Goal: Information Seeking & Learning: Learn about a topic

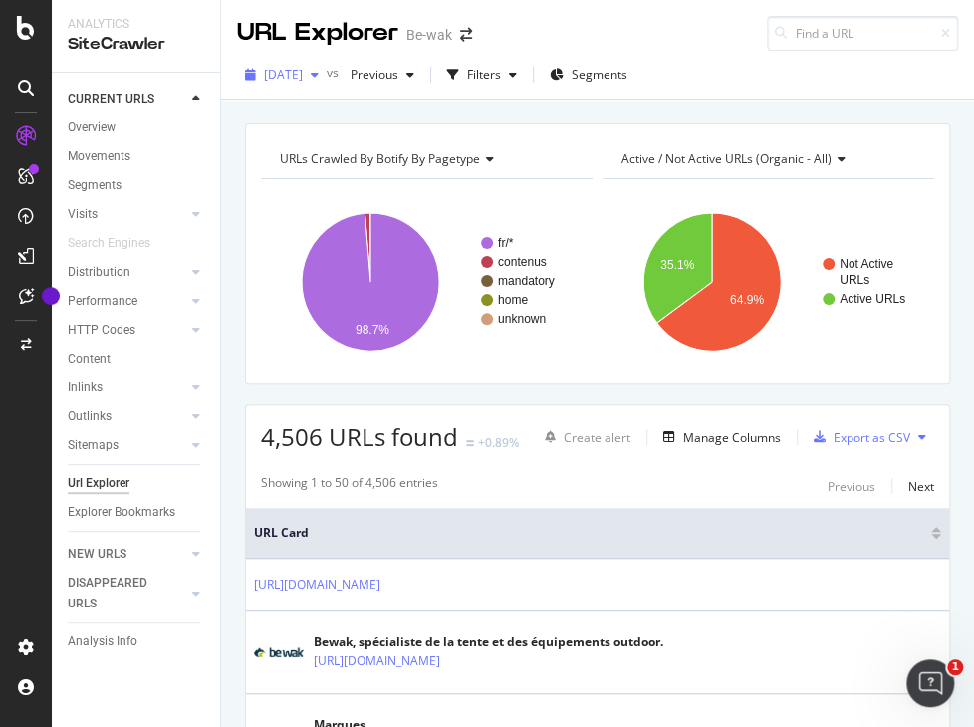
click at [327, 66] on div "2025 Aug. 26th" at bounding box center [282, 75] width 90 height 30
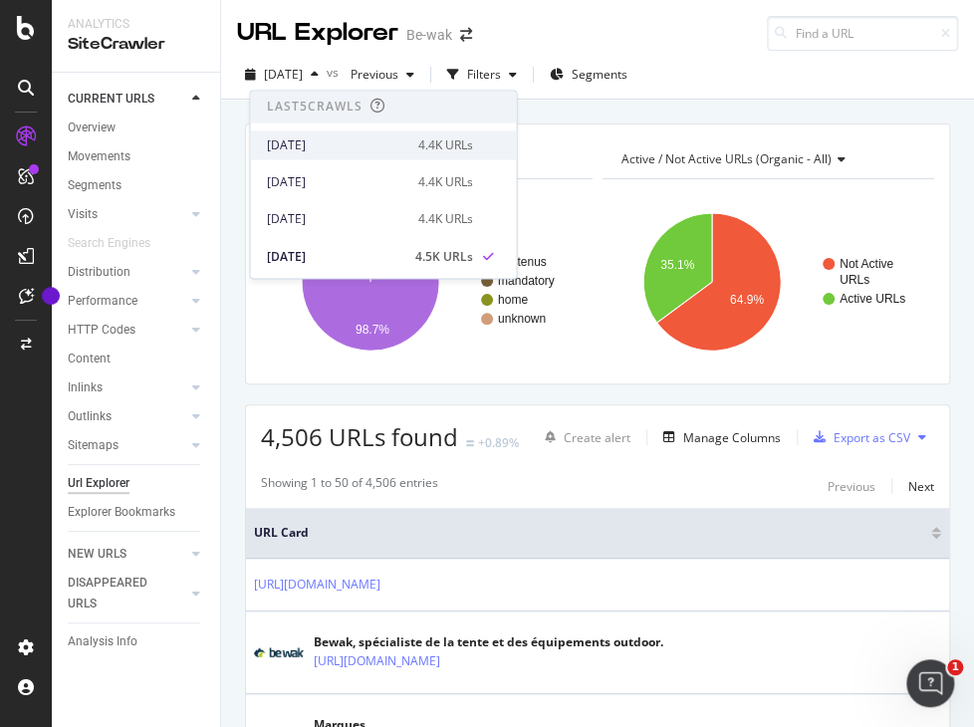
click at [386, 150] on div "2025 Sep. 23rd 4.4K URLs" at bounding box center [369, 145] width 206 height 18
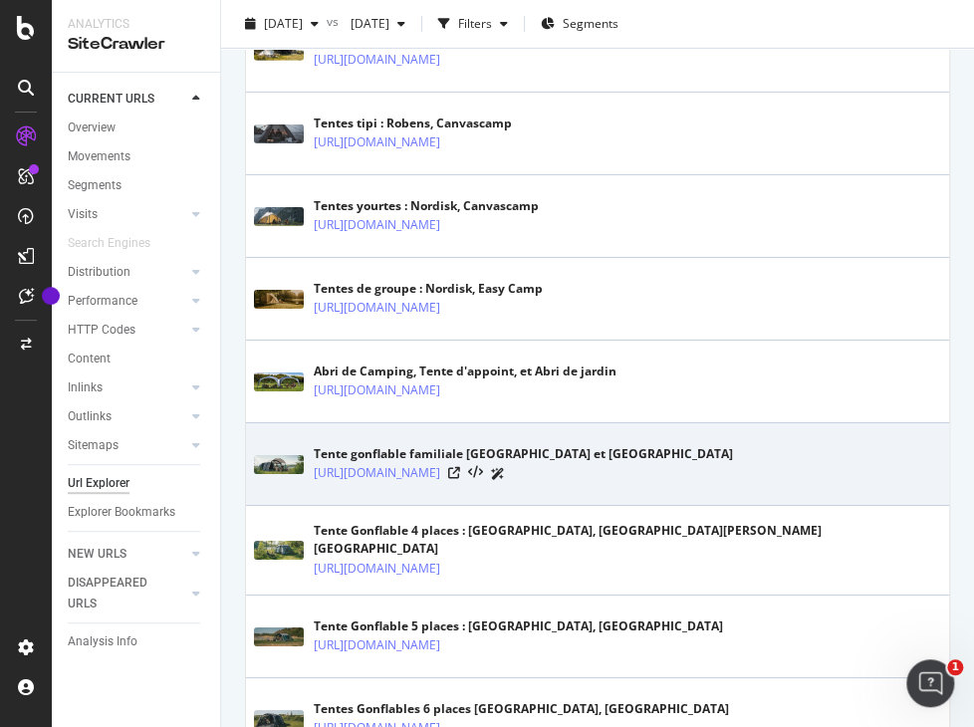
scroll to position [2008, 0]
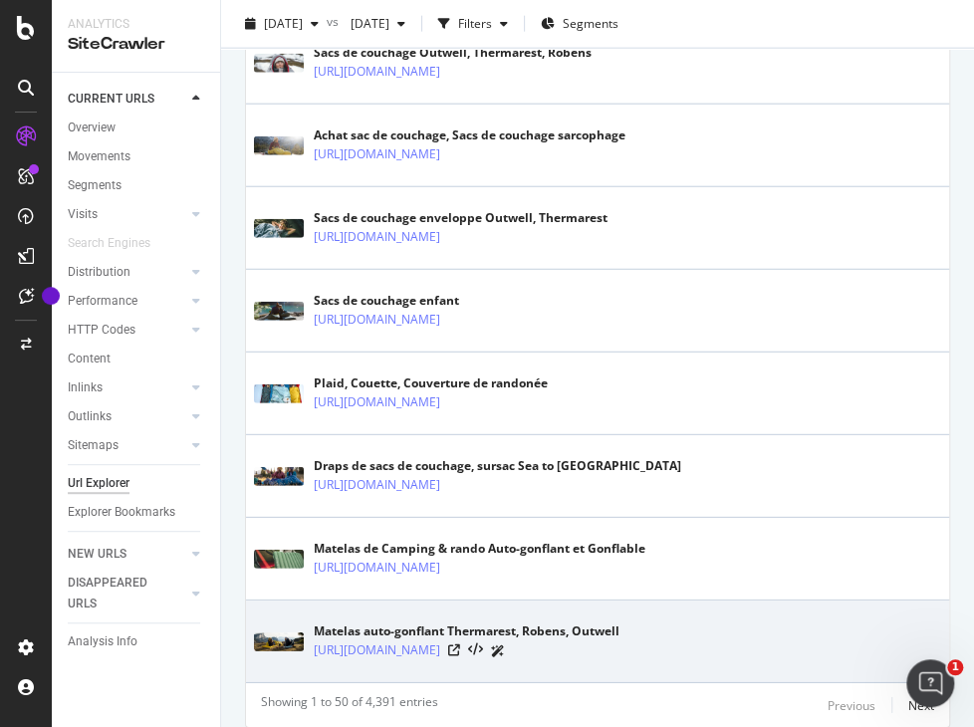
drag, startPoint x: 537, startPoint y: 633, endPoint x: 703, endPoint y: 613, distance: 167.6
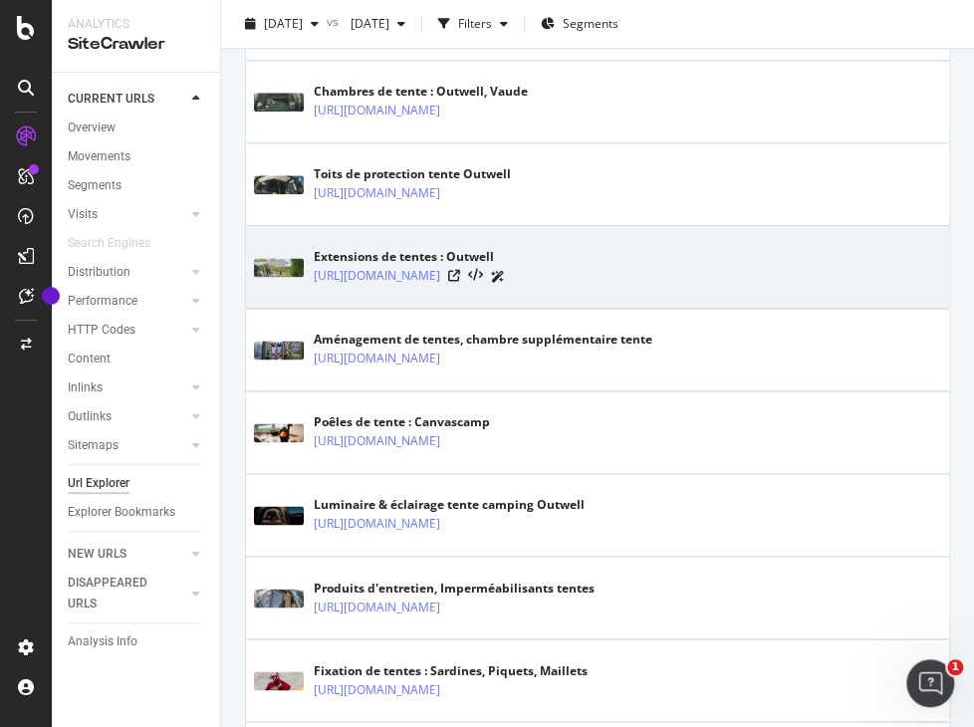
scroll to position [2449, 0]
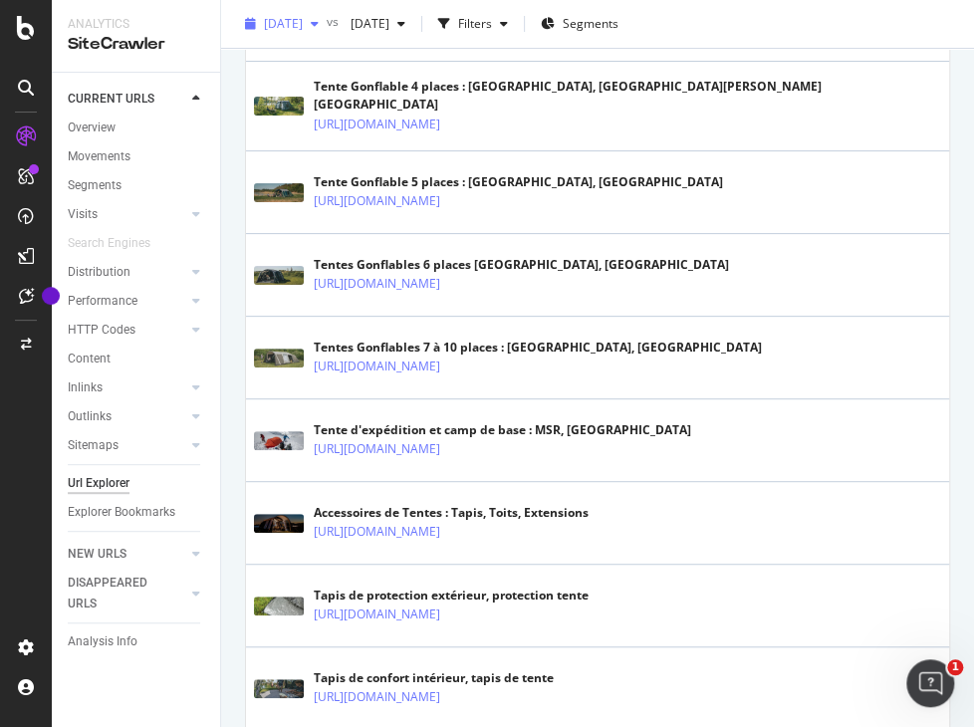
click at [303, 21] on span "[DATE]" at bounding box center [283, 23] width 39 height 17
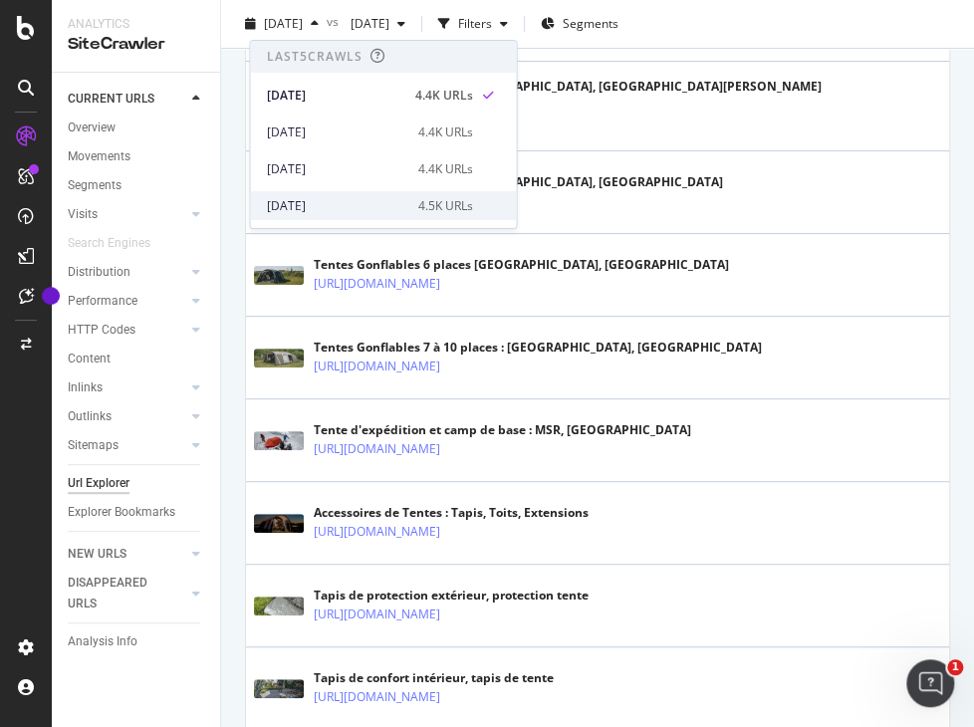
click at [329, 209] on div "2025 Aug. 26th" at bounding box center [335, 206] width 139 height 18
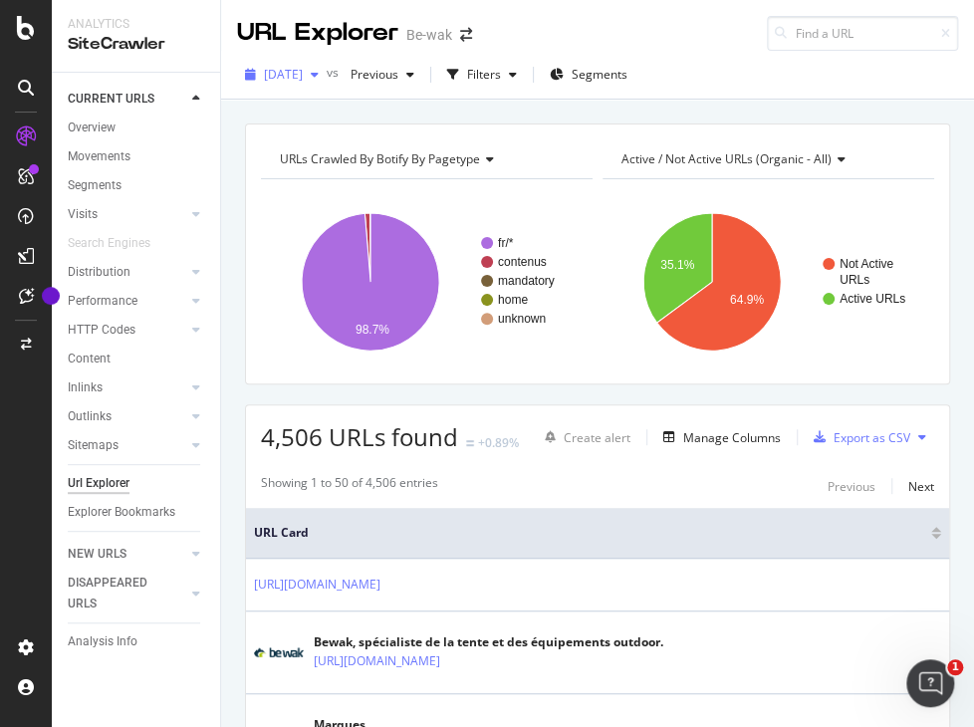
click at [303, 76] on span "2025 Aug. 26th" at bounding box center [283, 74] width 39 height 17
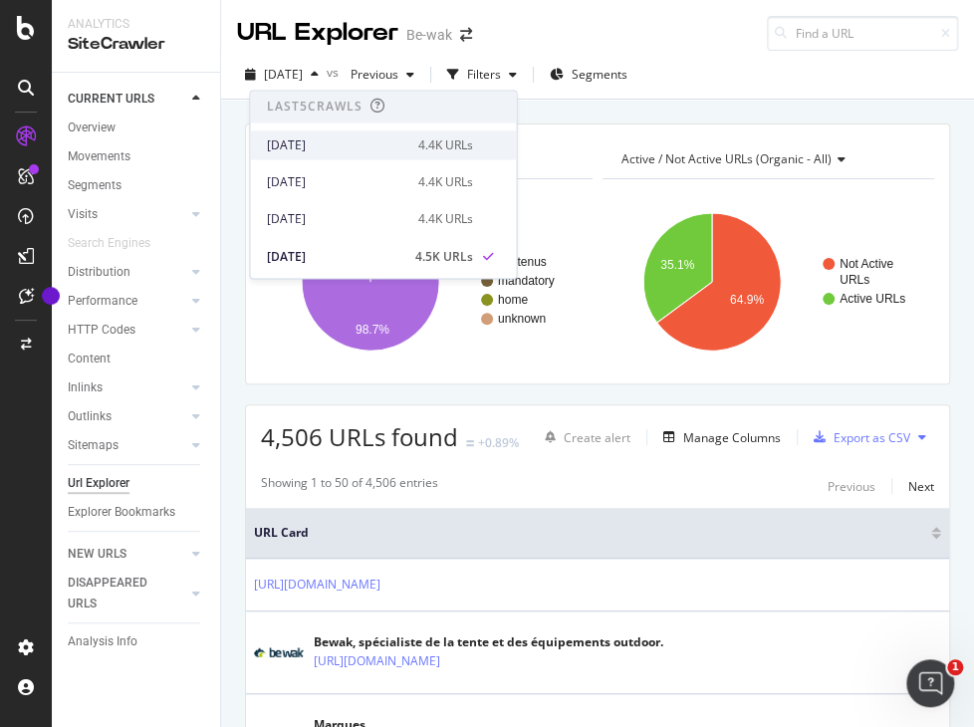
click at [353, 149] on div "[DATE]" at bounding box center [335, 145] width 139 height 18
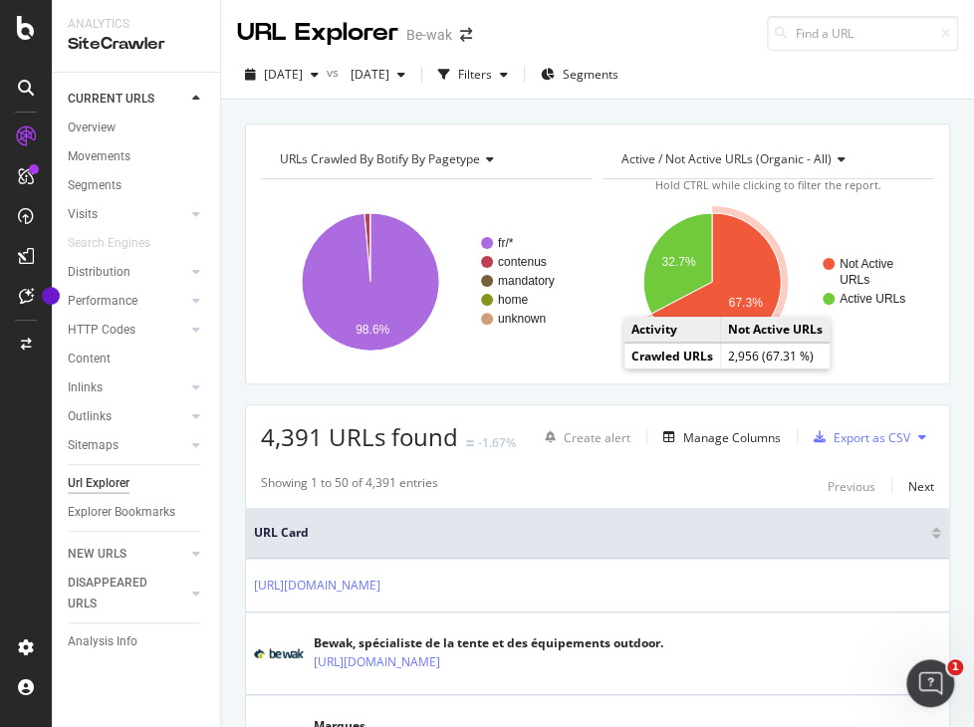
click at [738, 267] on icon "A chart." at bounding box center [717, 281] width 130 height 137
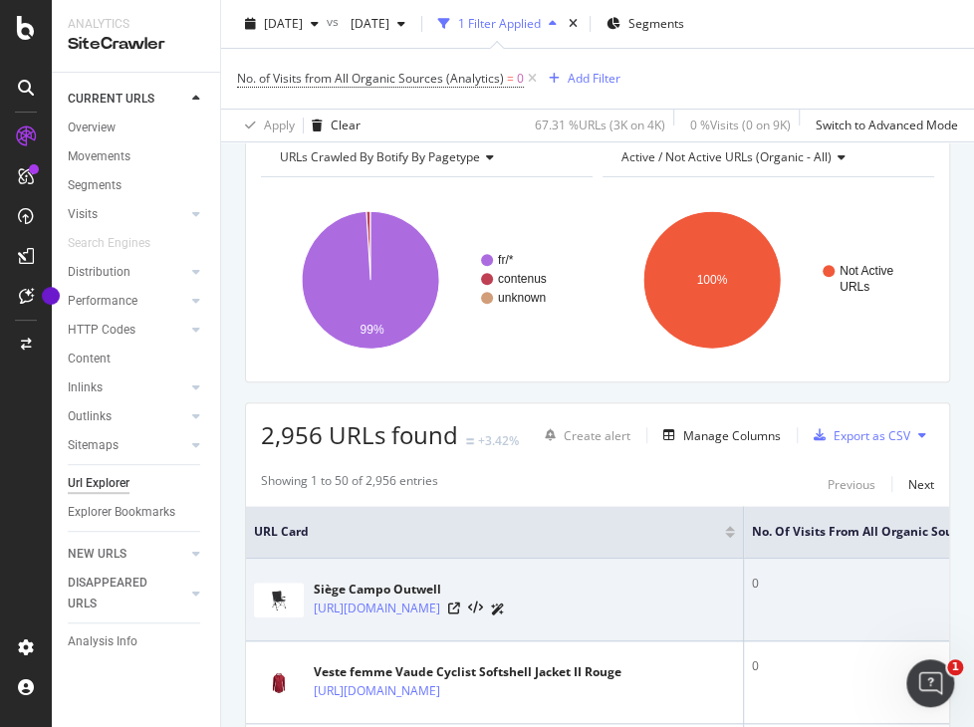
scroll to position [0, 140]
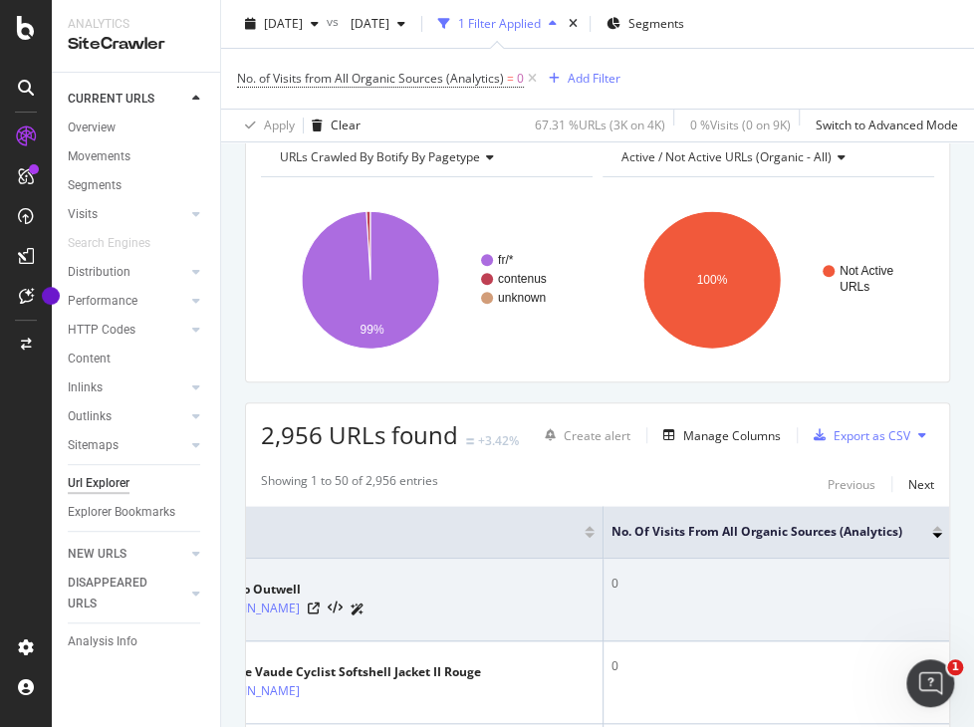
drag, startPoint x: 828, startPoint y: 589, endPoint x: 1120, endPoint y: 567, distance: 292.7
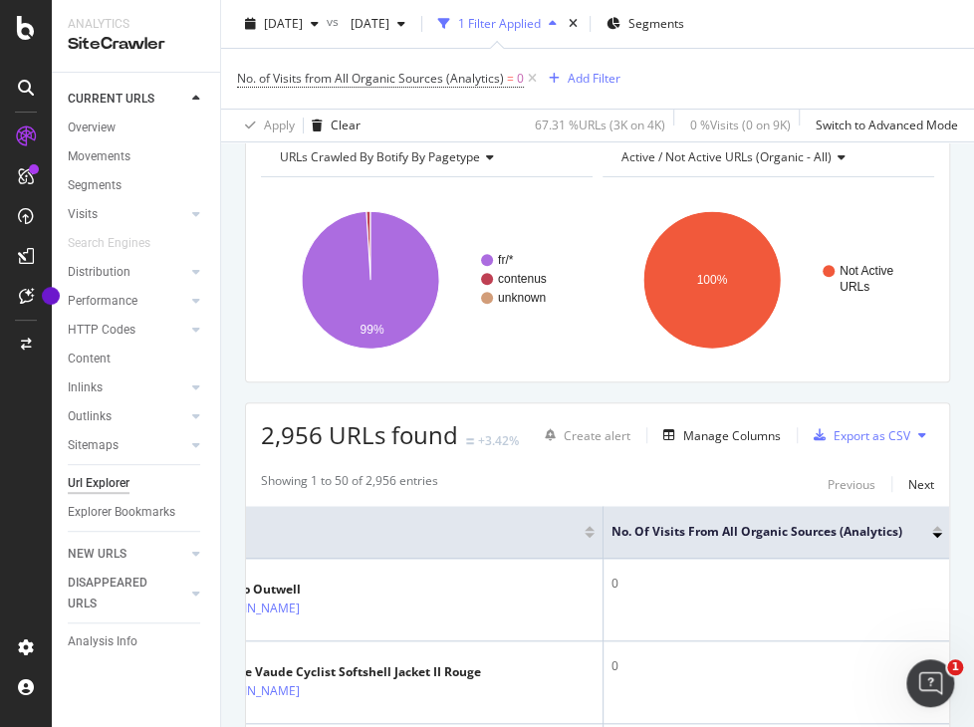
drag, startPoint x: 602, startPoint y: 576, endPoint x: 865, endPoint y: 547, distance: 264.6
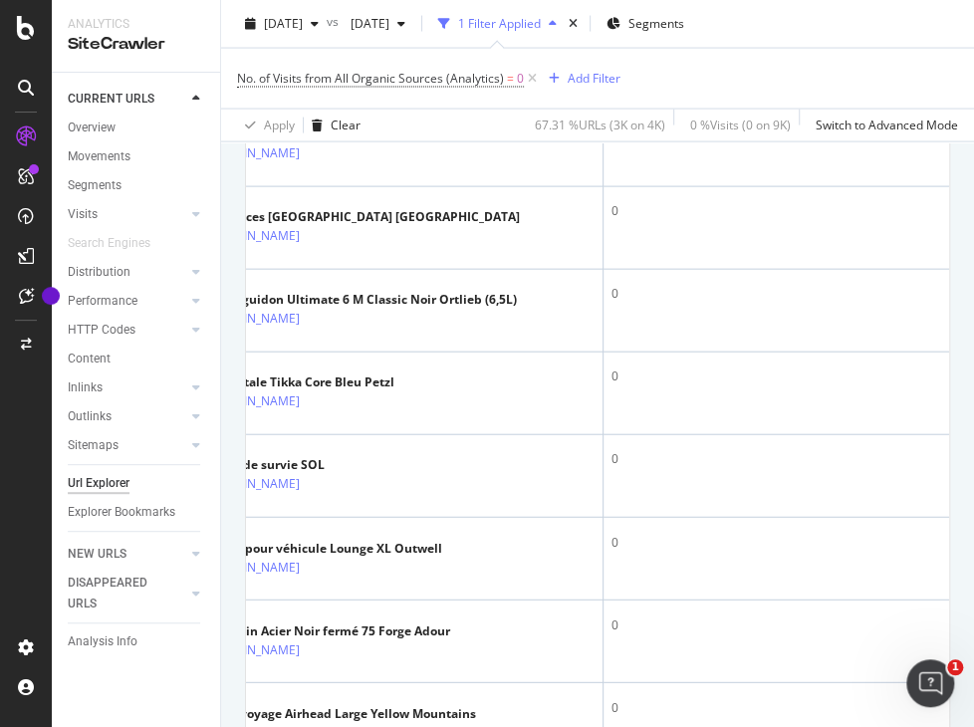
scroll to position [0, 0]
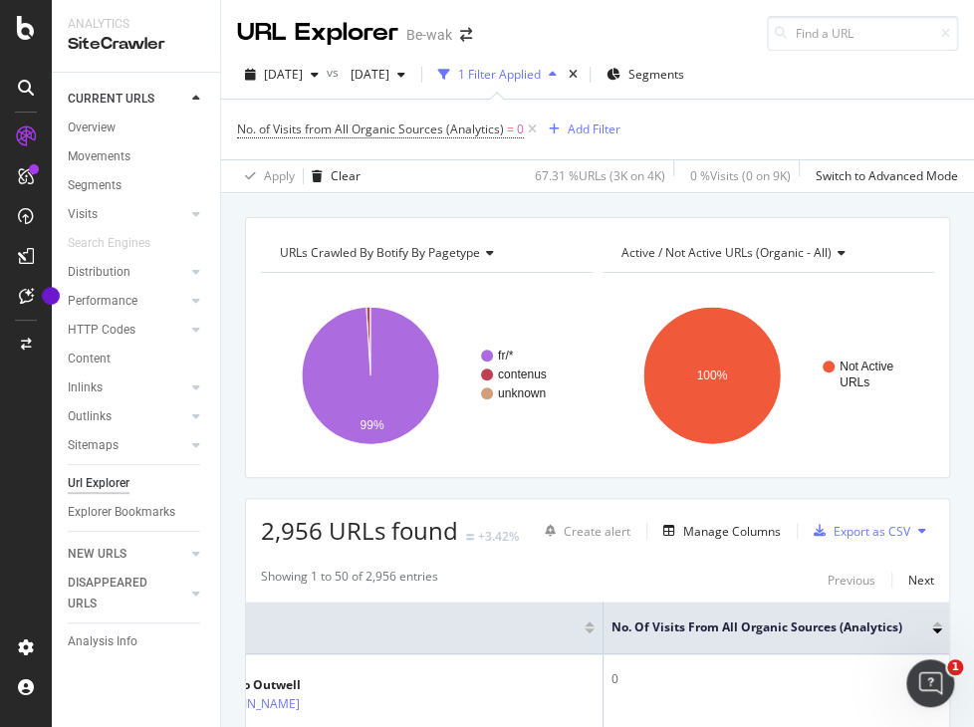
drag, startPoint x: 724, startPoint y: 648, endPoint x: 650, endPoint y: 34, distance: 618.2
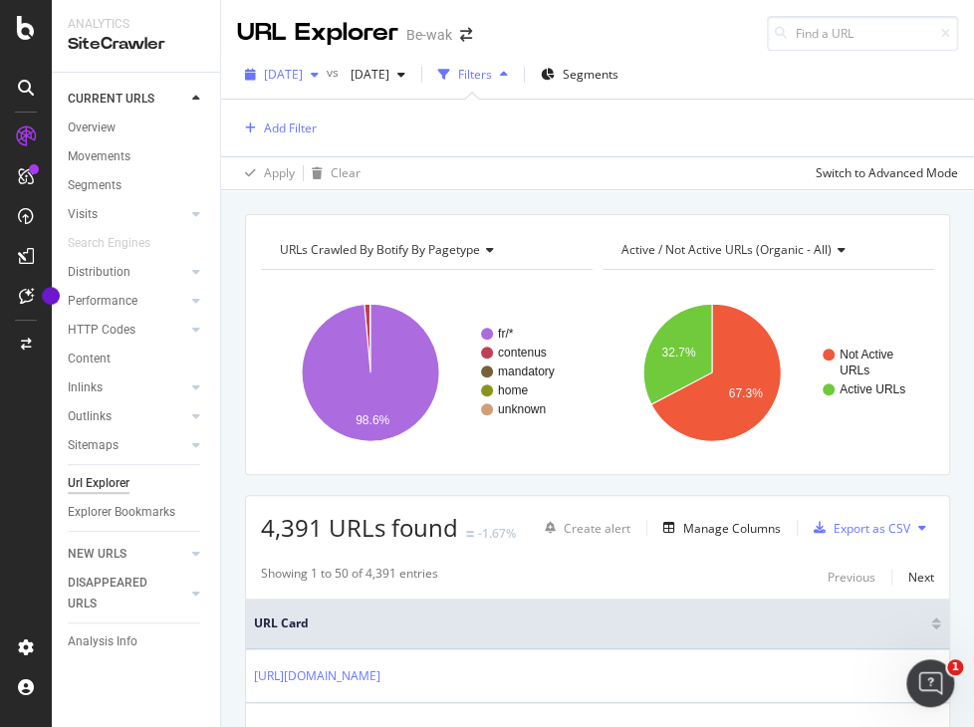
click at [277, 71] on span "[DATE]" at bounding box center [283, 74] width 39 height 17
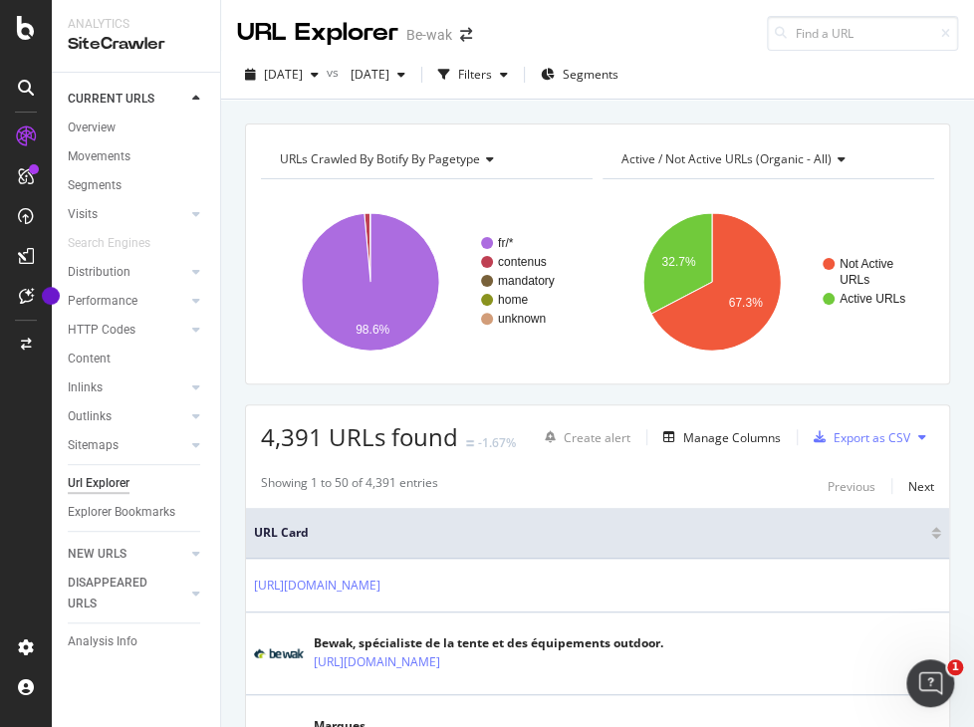
click at [684, 540] on span "URL Card" at bounding box center [590, 533] width 672 height 18
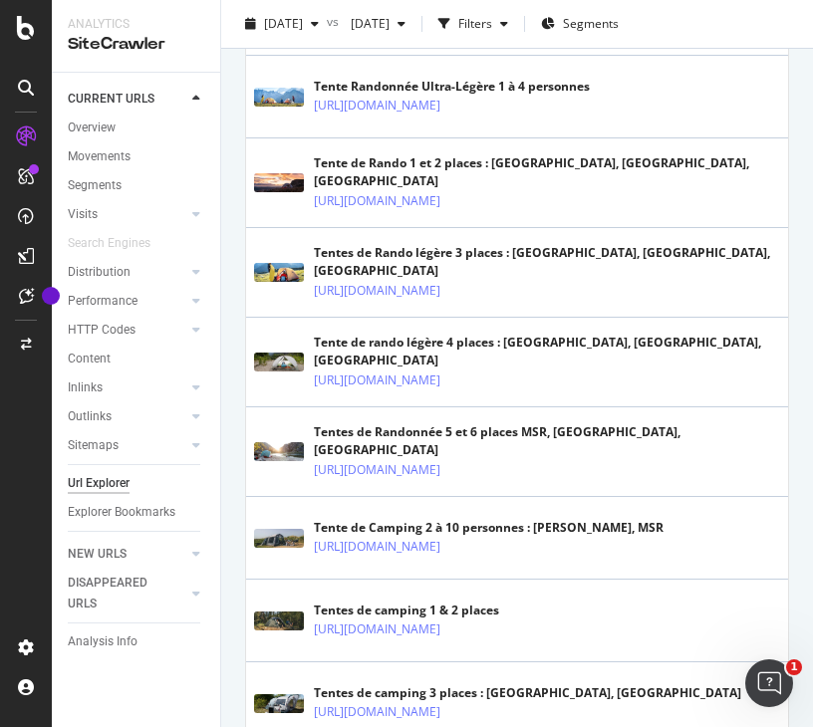
scroll to position [1058, 0]
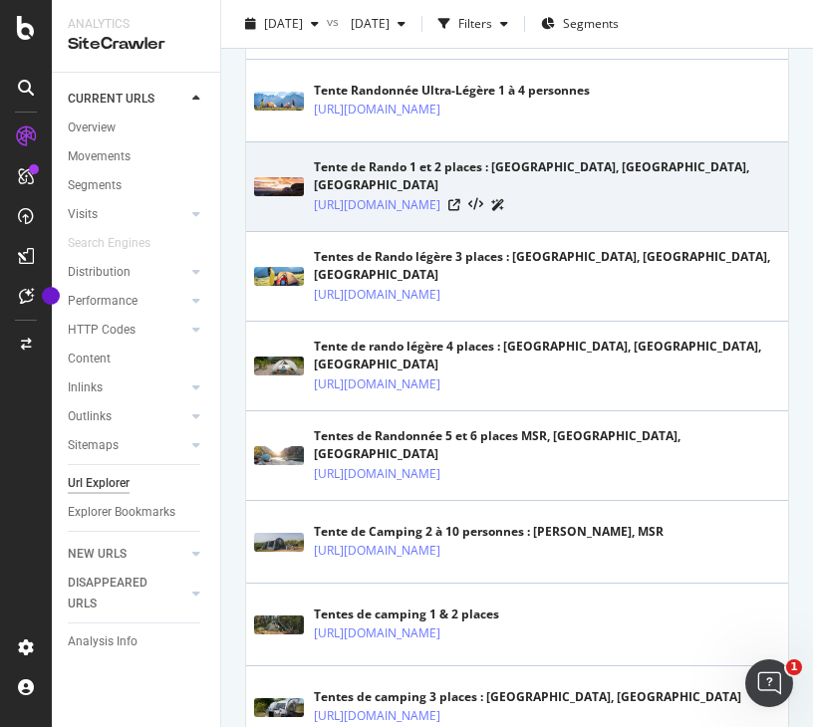
drag, startPoint x: 656, startPoint y: 213, endPoint x: 859, endPoint y: 197, distance: 203.9
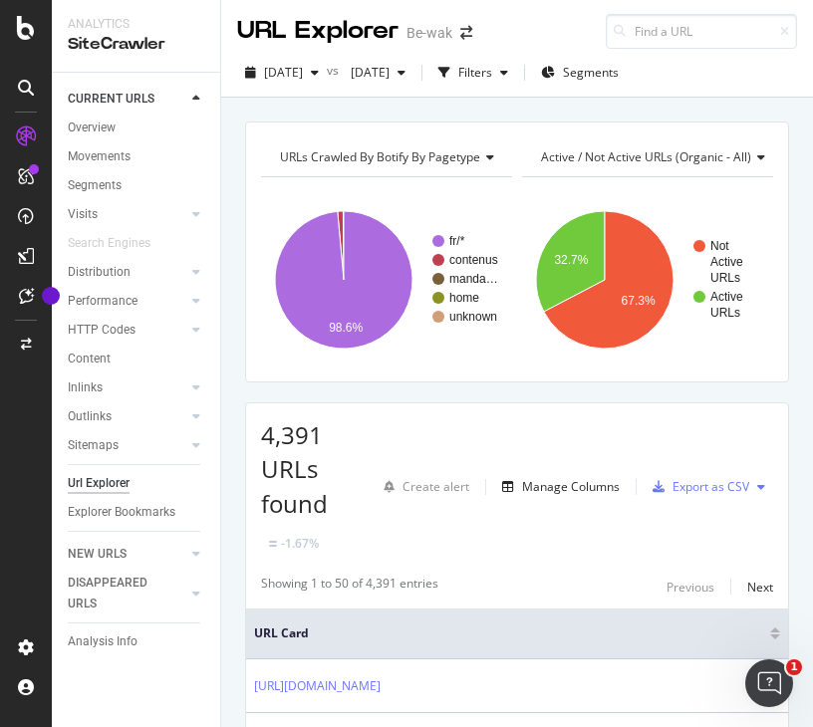
scroll to position [0, 0]
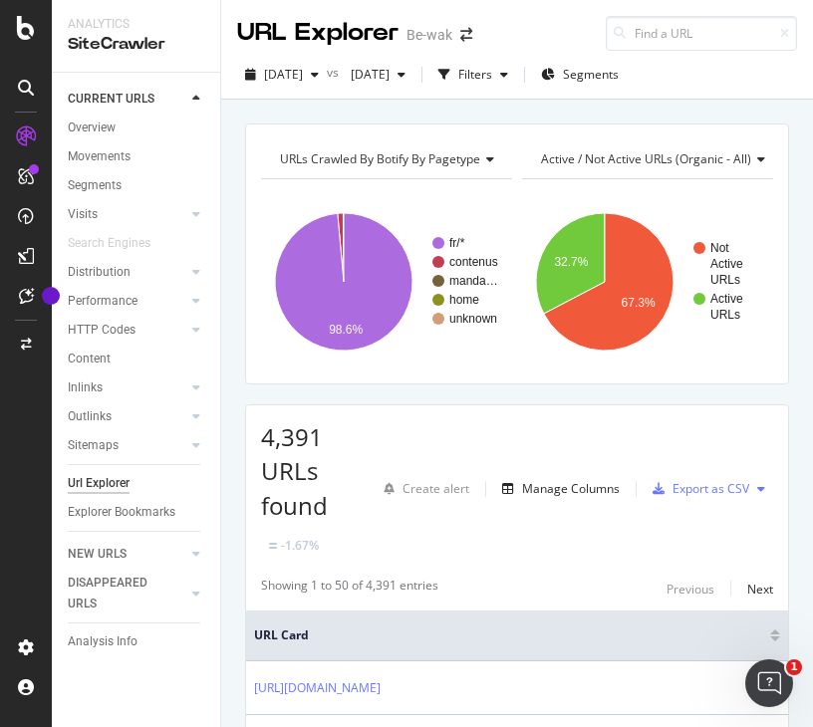
drag, startPoint x: 498, startPoint y: 434, endPoint x: 795, endPoint y: 417, distance: 297.4
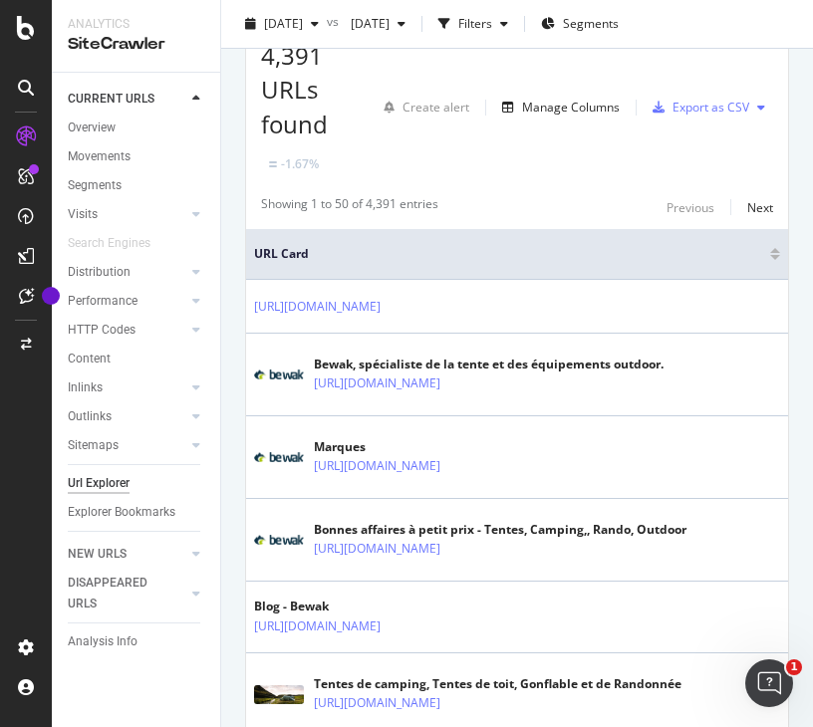
scroll to position [383, 0]
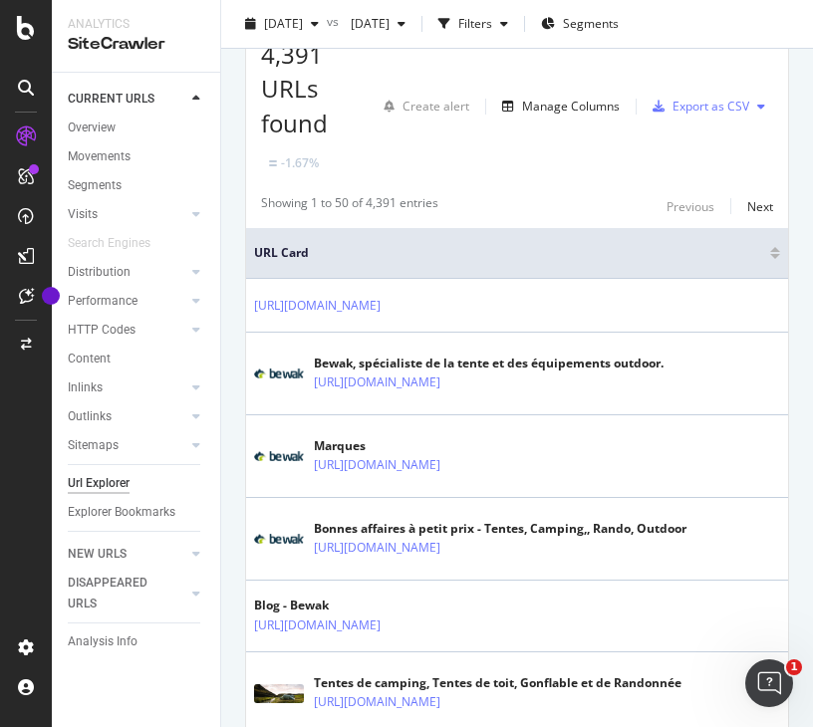
drag, startPoint x: 618, startPoint y: 327, endPoint x: 823, endPoint y: 323, distance: 205.3
drag, startPoint x: 591, startPoint y: 249, endPoint x: 744, endPoint y: 268, distance: 154.6
click at [744, 268] on th "URL Card" at bounding box center [517, 253] width 542 height 51
drag, startPoint x: 542, startPoint y: 178, endPoint x: 681, endPoint y: 190, distance: 140.0
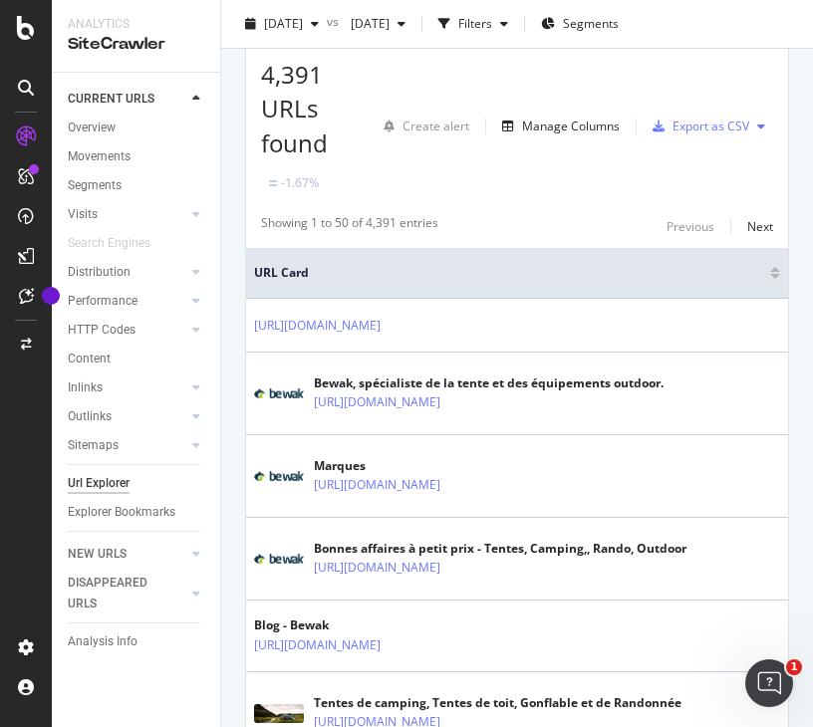
drag, startPoint x: 605, startPoint y: 206, endPoint x: 804, endPoint y: 185, distance: 200.3
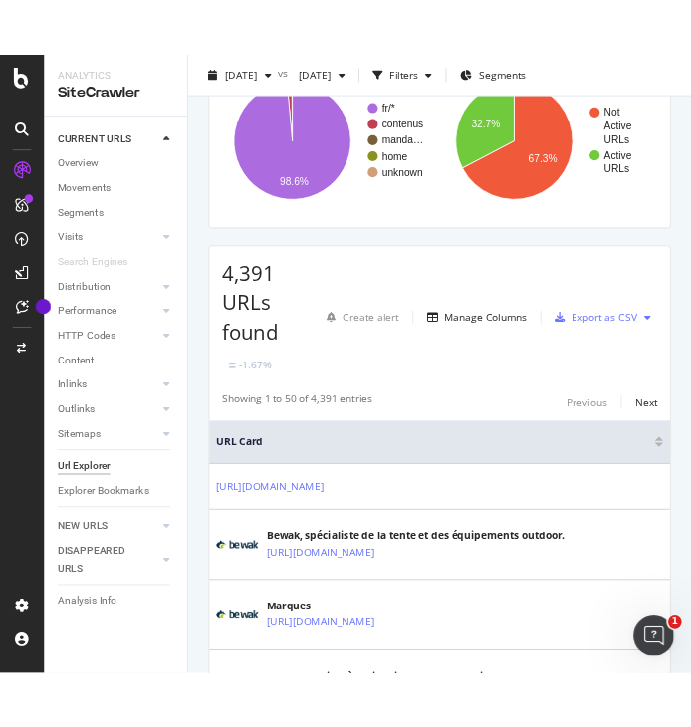
scroll to position [191, 0]
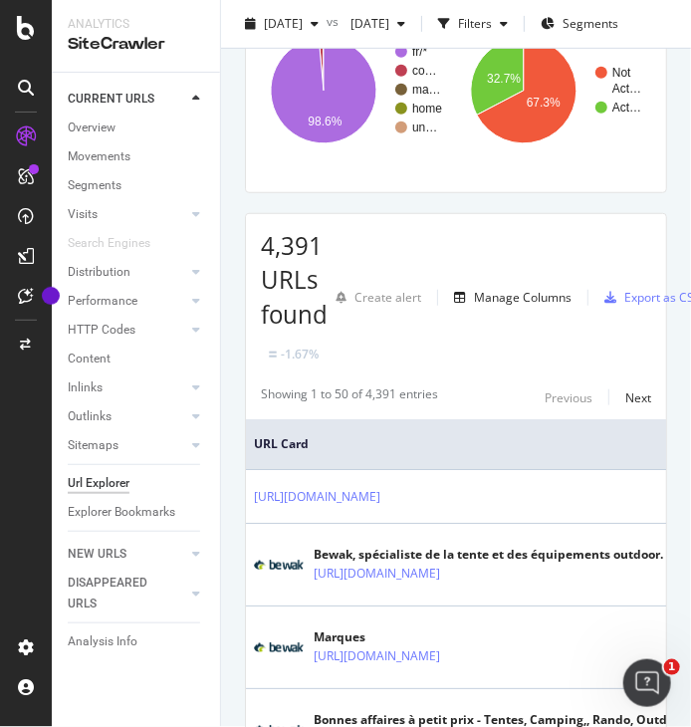
click at [517, 436] on span "URL Card" at bounding box center [487, 444] width 467 height 18
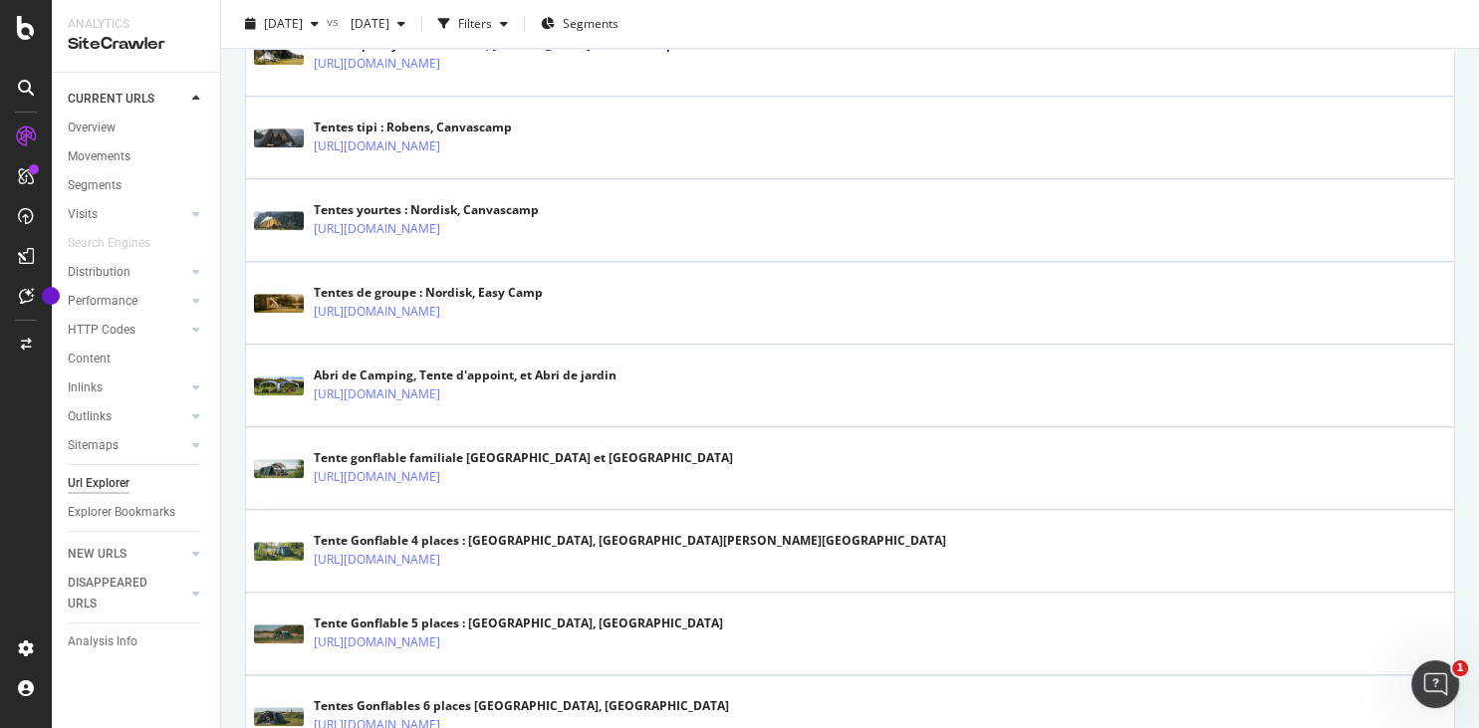
scroll to position [1228, 0]
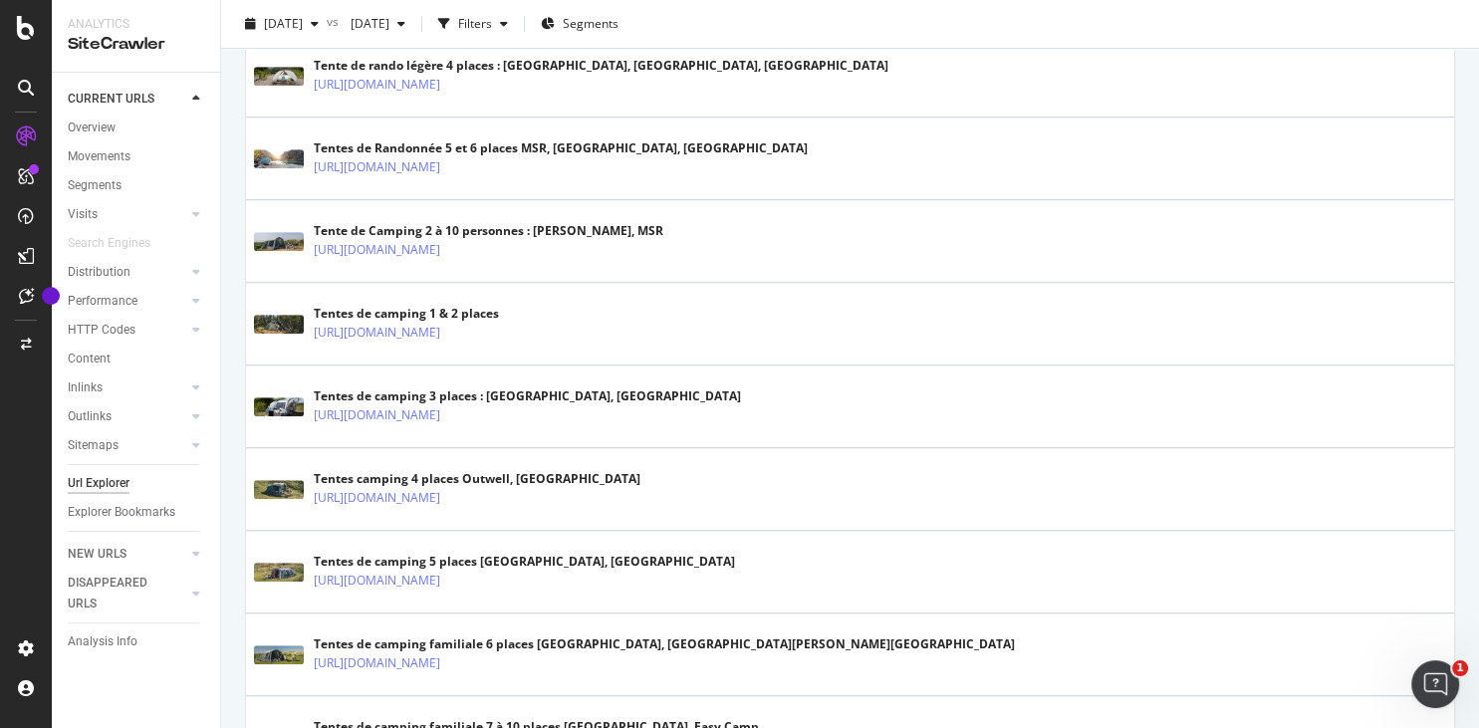
drag, startPoint x: 1322, startPoint y: 203, endPoint x: 1478, endPoint y: 203, distance: 156.4
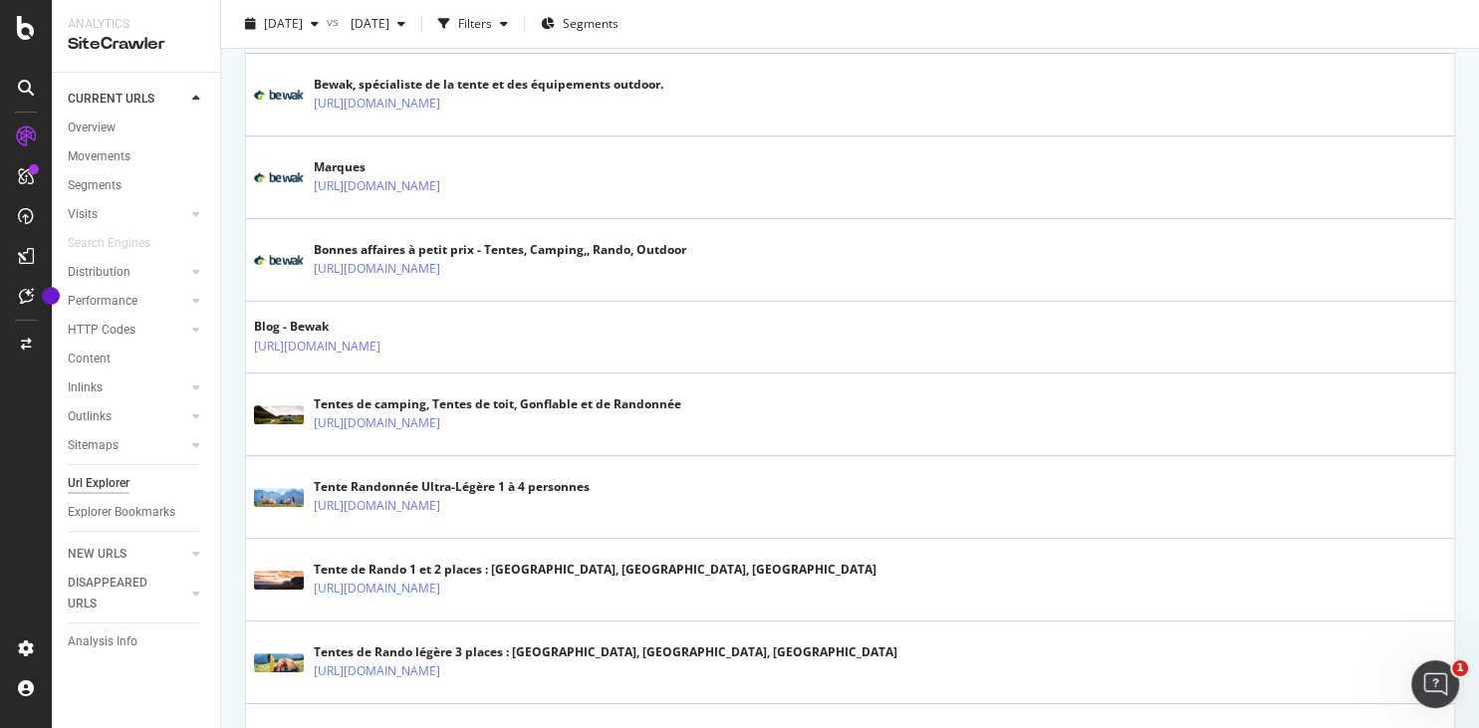
scroll to position [0, 0]
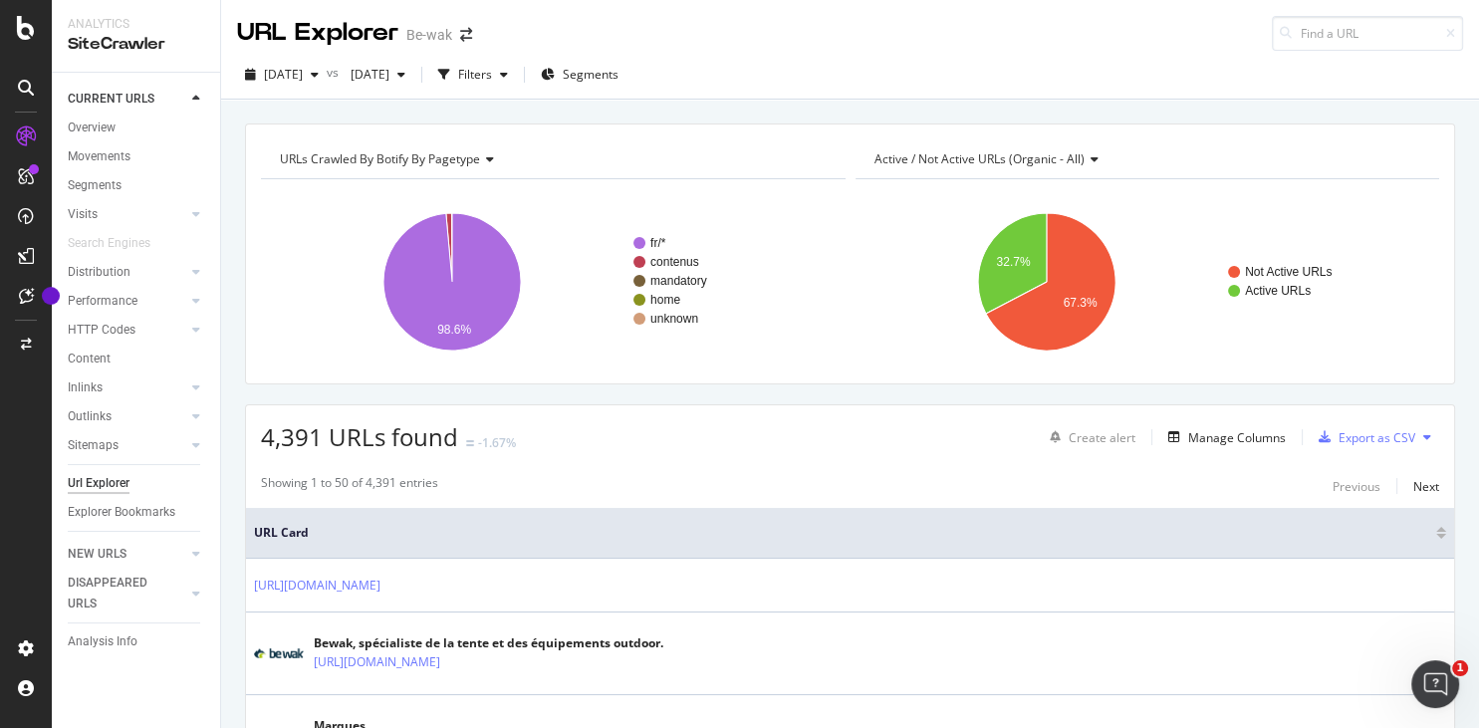
drag, startPoint x: 1045, startPoint y: 513, endPoint x: 1478, endPoint y: 546, distance: 434.6
click at [973, 529] on div at bounding box center [1442, 529] width 10 height 5
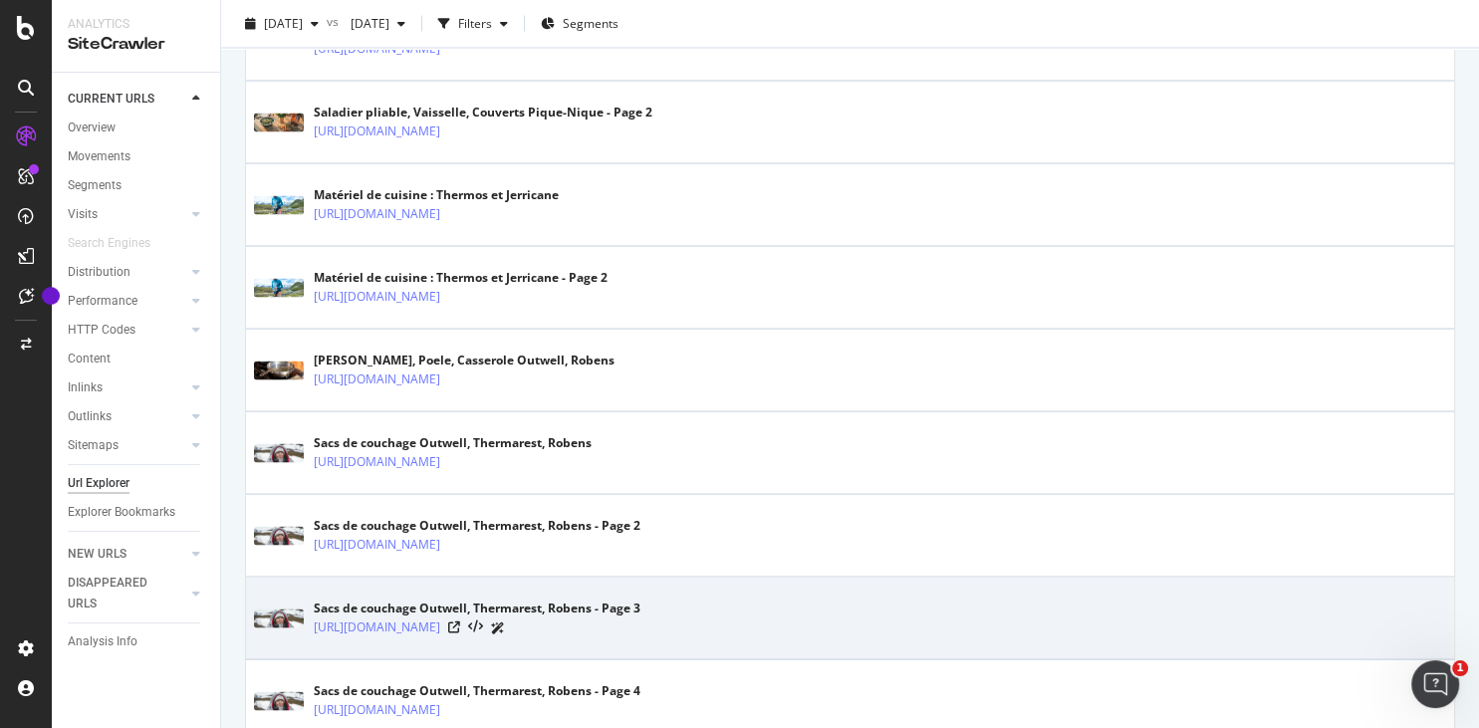
scroll to position [3943, 0]
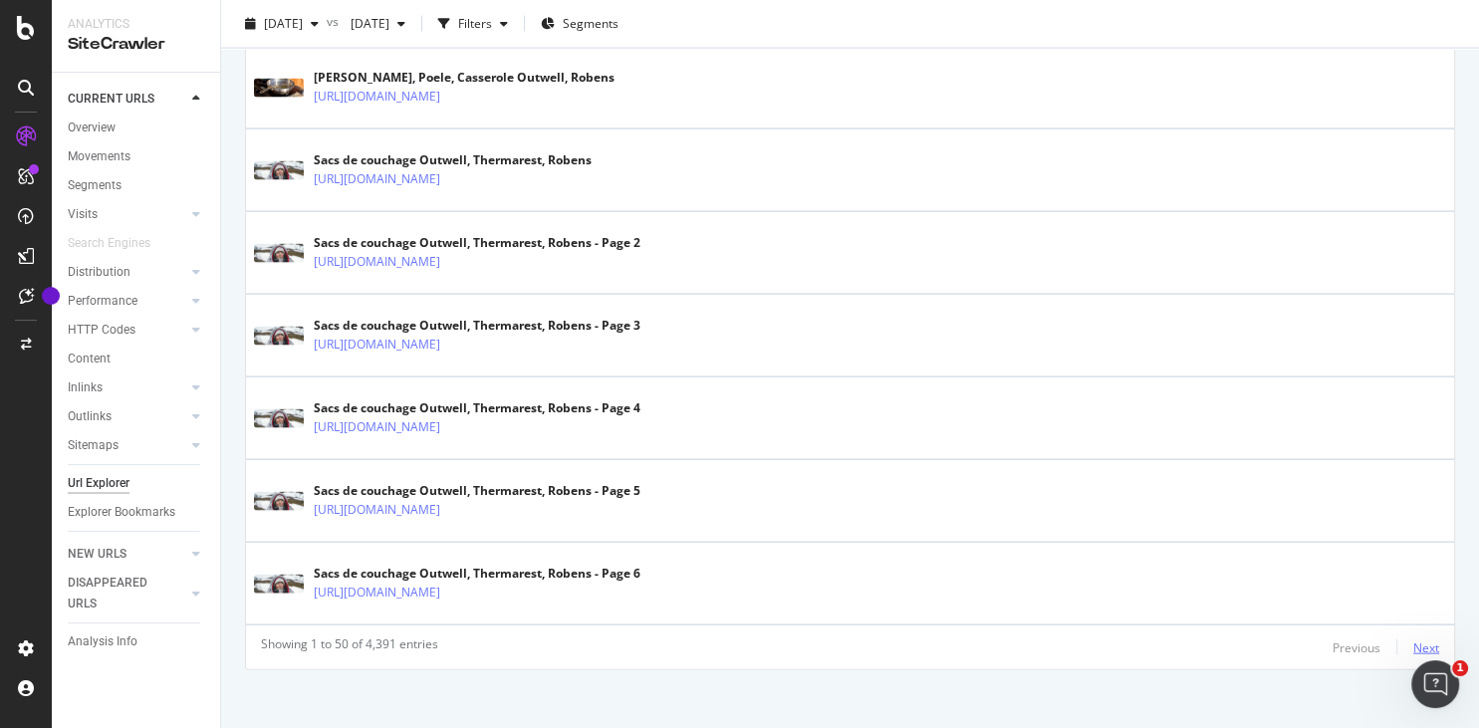
click at [973, 640] on div "Next" at bounding box center [1427, 648] width 26 height 17
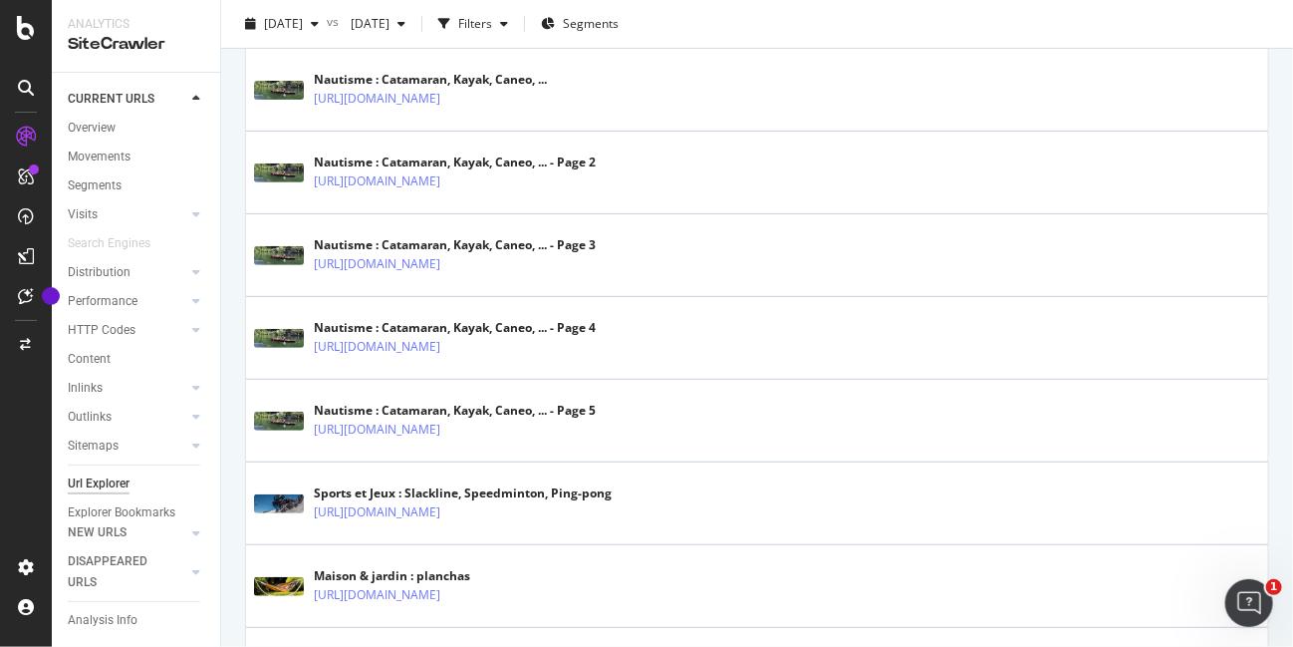
scroll to position [4149, 0]
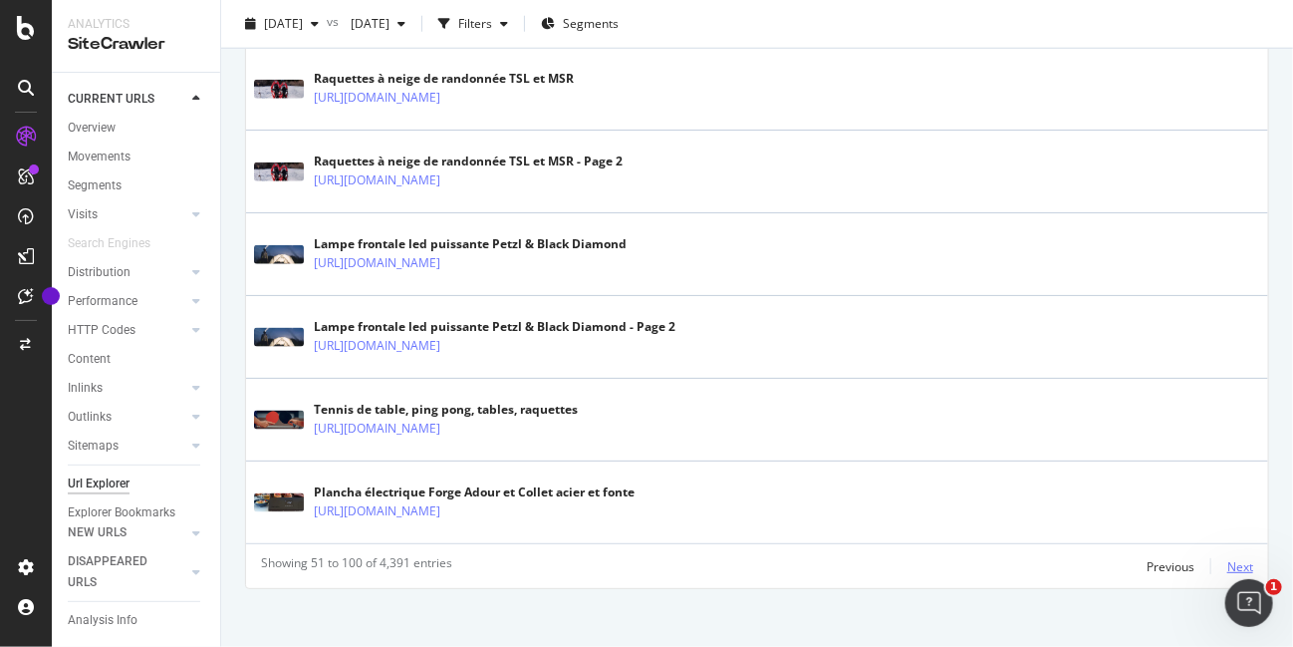
click at [973, 558] on div "Next" at bounding box center [1240, 566] width 26 height 17
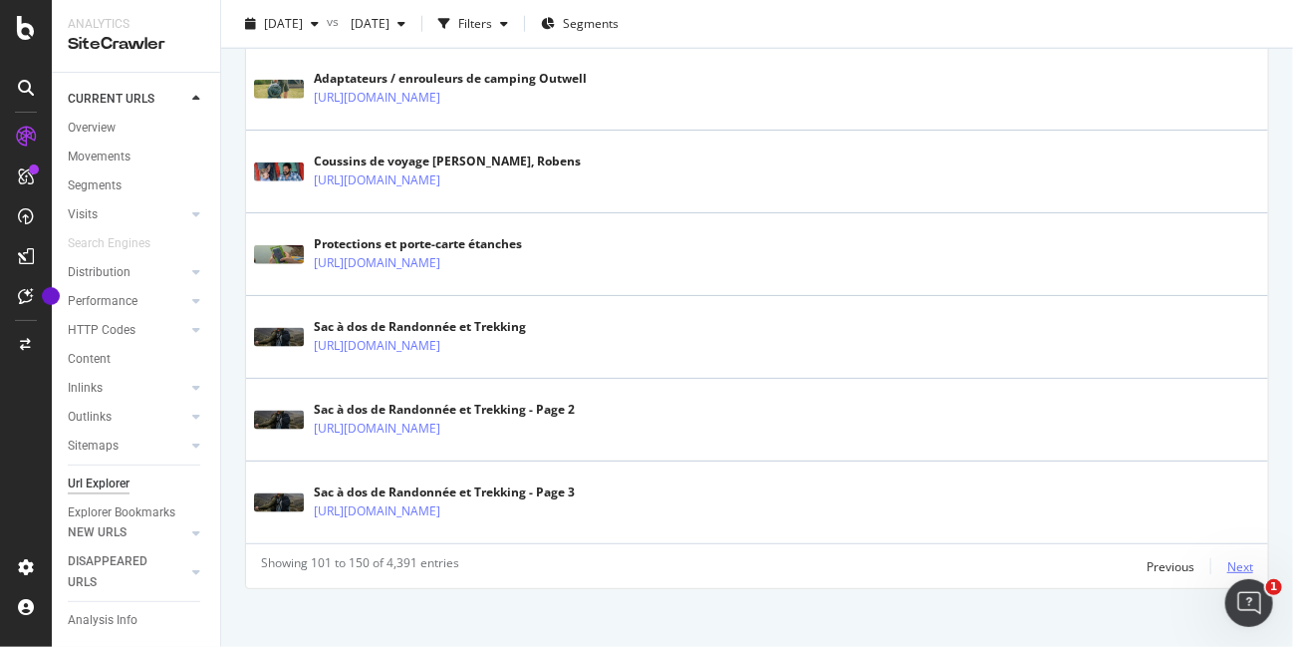
click at [973, 558] on div "Next" at bounding box center [1240, 566] width 26 height 17
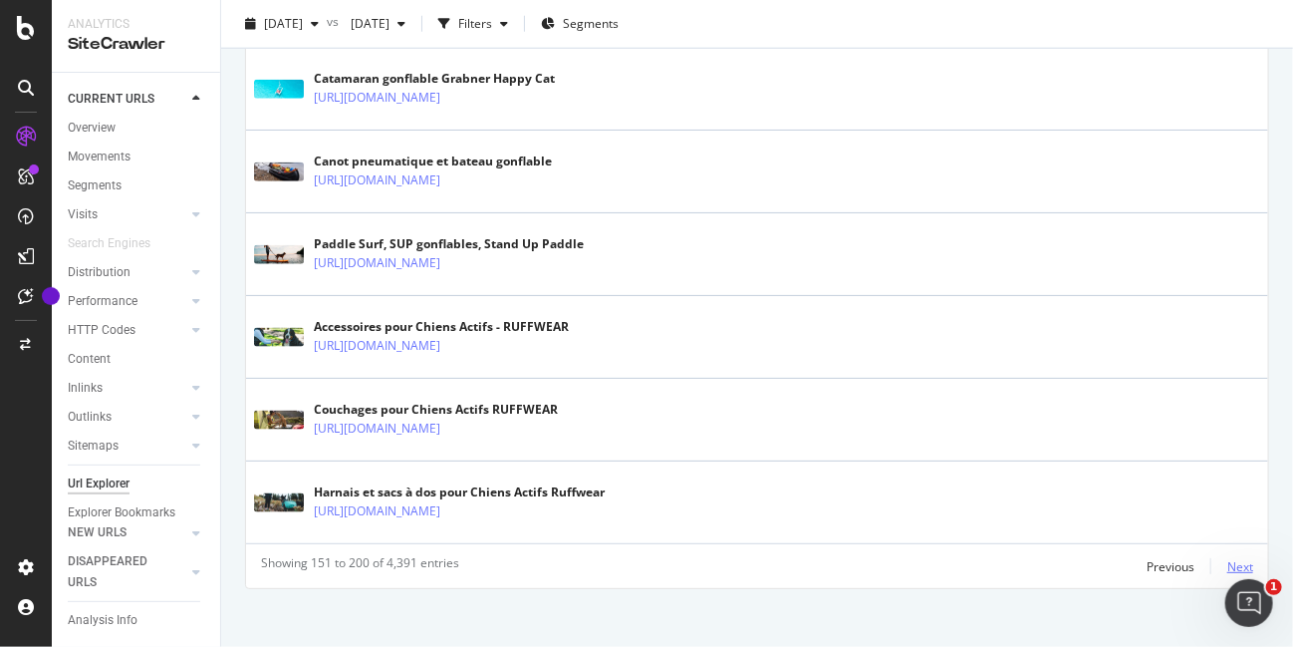
click at [973, 558] on div "Next" at bounding box center [1240, 566] width 26 height 17
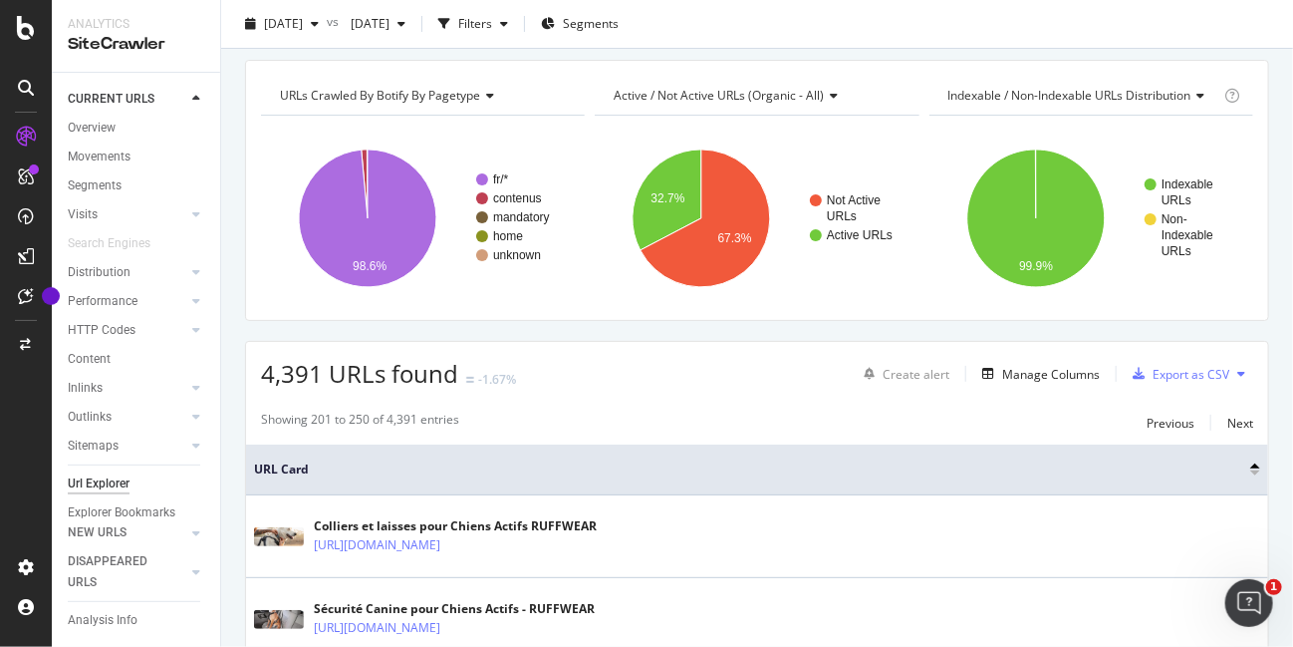
scroll to position [191, 0]
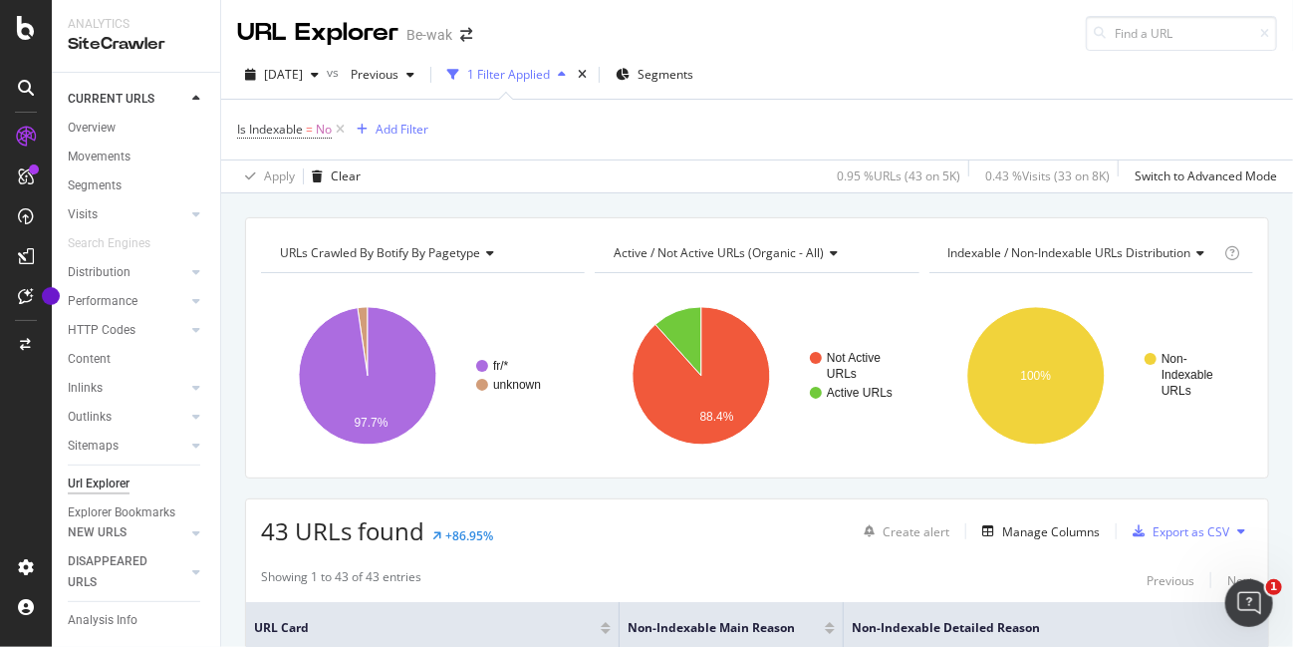
click at [303, 75] on span "[DATE]" at bounding box center [283, 74] width 39 height 17
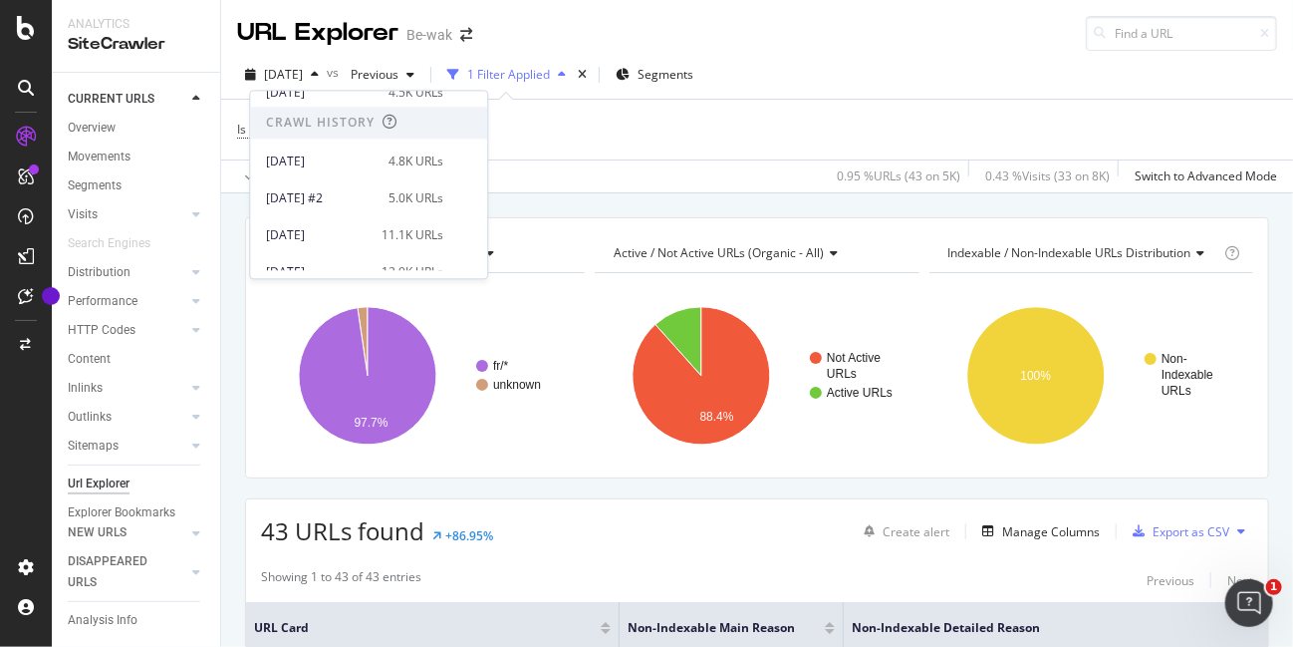
scroll to position [96, 0]
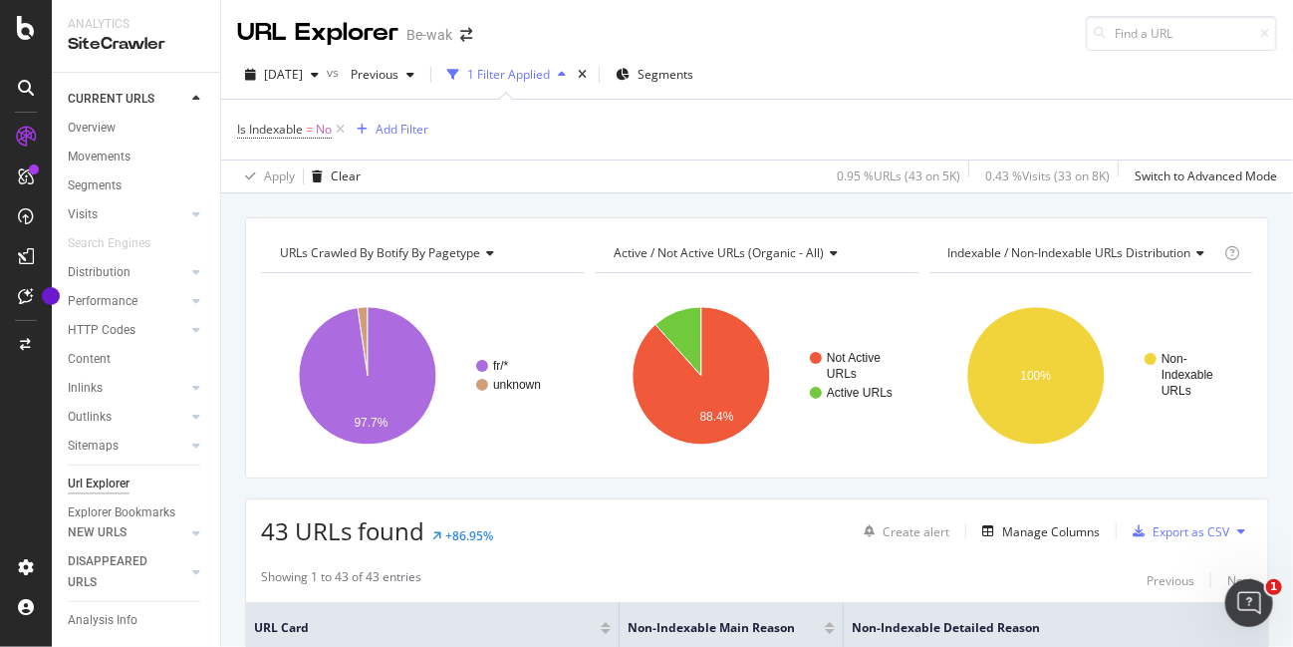
drag, startPoint x: 589, startPoint y: 506, endPoint x: 575, endPoint y: 502, distance: 14.5
click at [589, 505] on div "43 URLs found +86.95% Create alert Manage Columns Export as CSV" at bounding box center [757, 523] width 1022 height 49
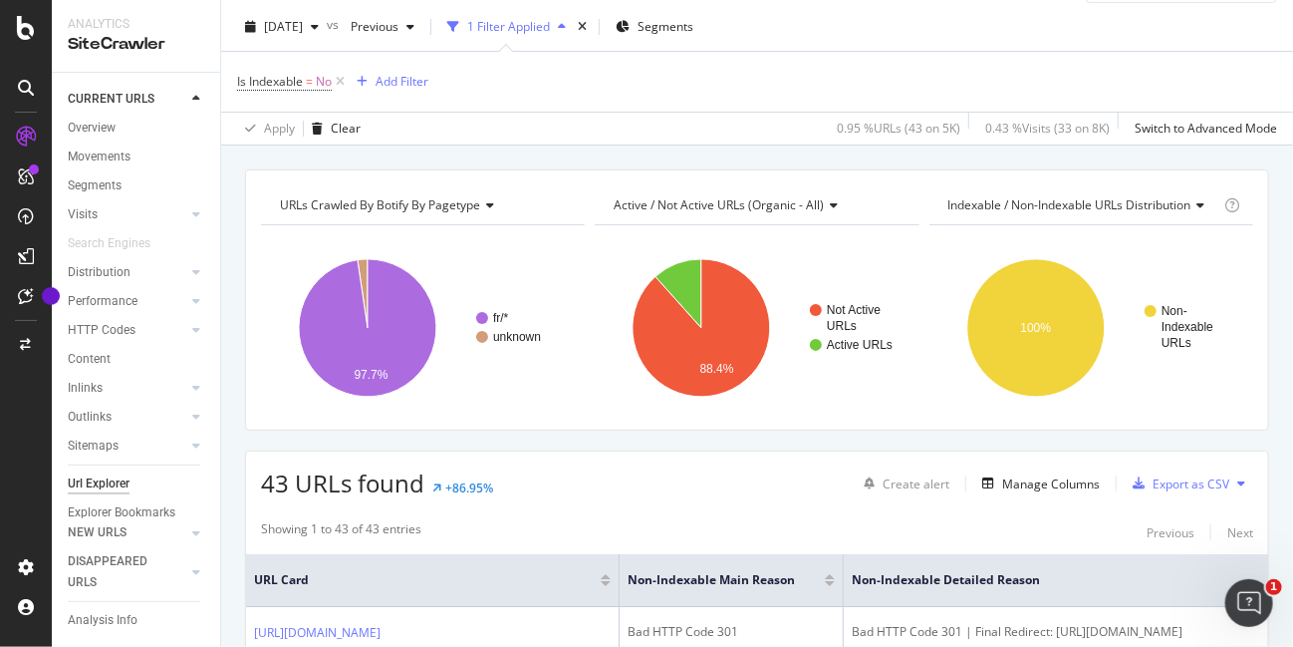
scroll to position [0, 0]
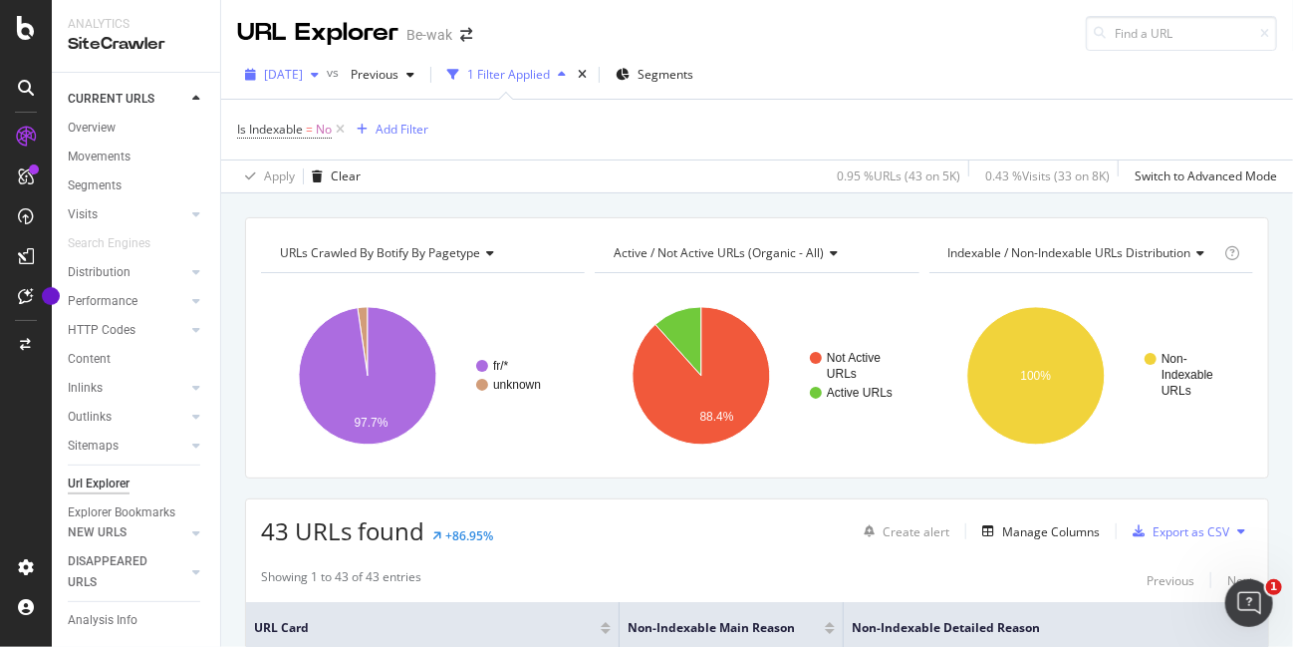
click at [303, 68] on span "2025 Aug. 26th" at bounding box center [283, 74] width 39 height 17
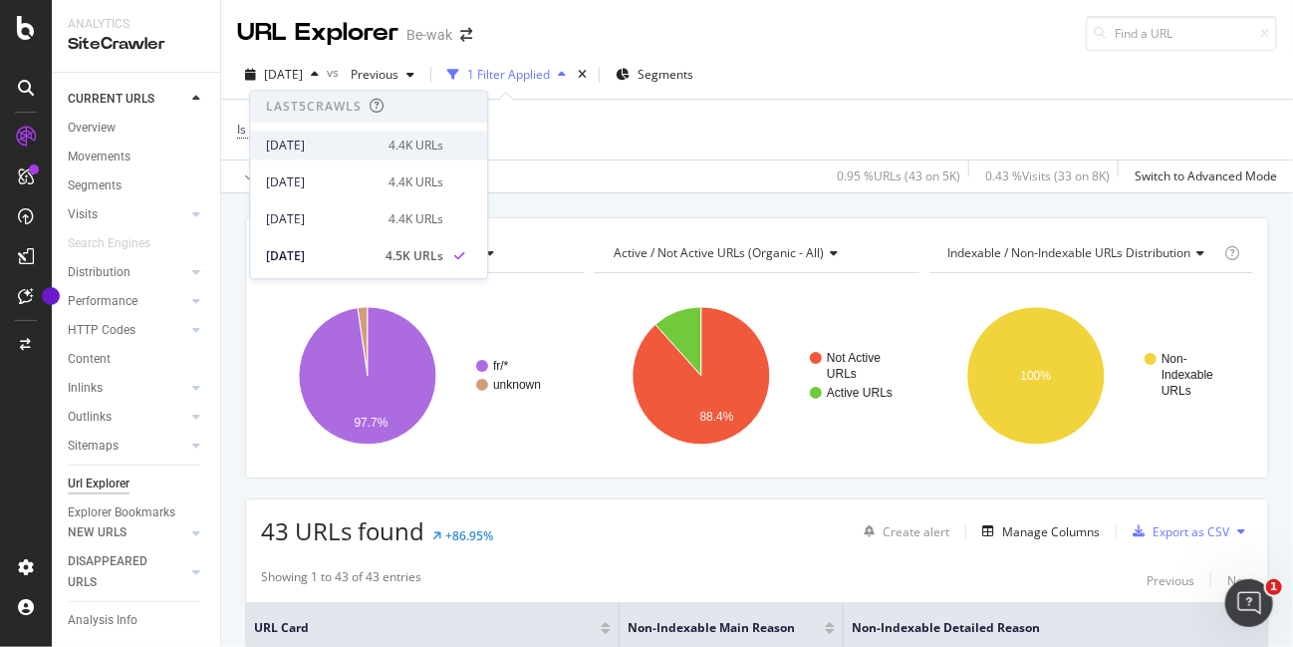
click at [332, 152] on div "[DATE]" at bounding box center [321, 145] width 111 height 18
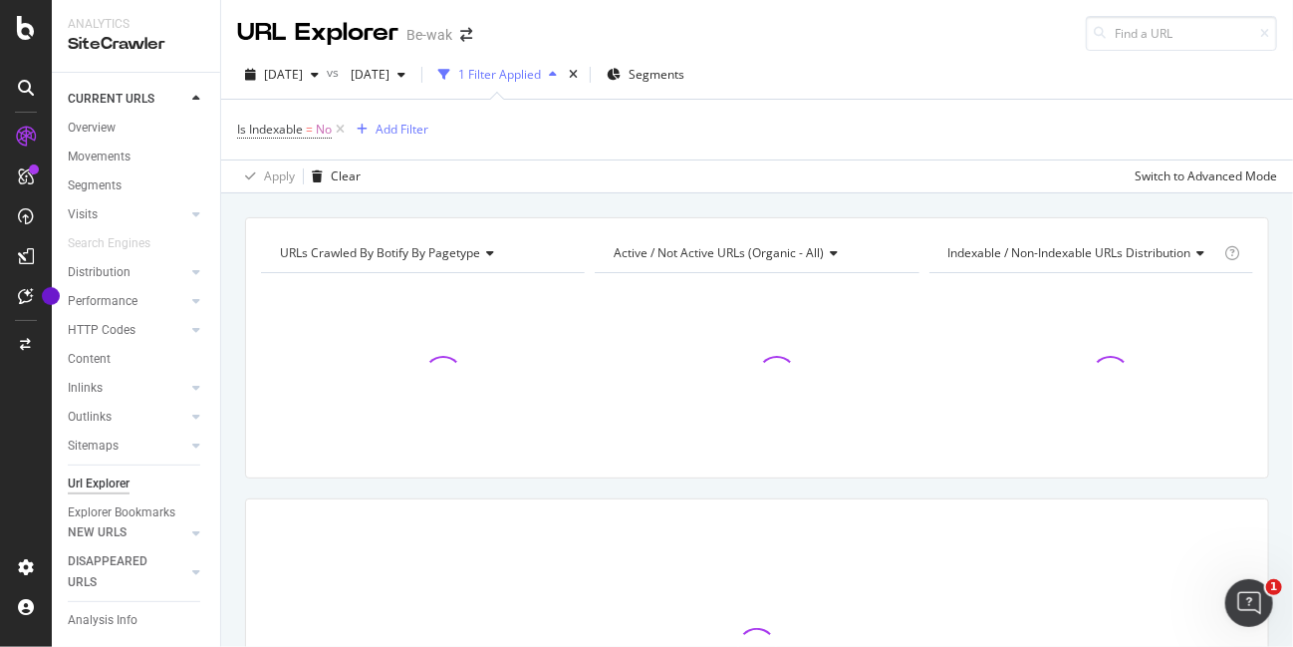
click at [535, 197] on div "URLs Crawled By Botify By pagetype Chart (by Value) Table Expand Export as CSV …" at bounding box center [757, 217] width 1072 height 48
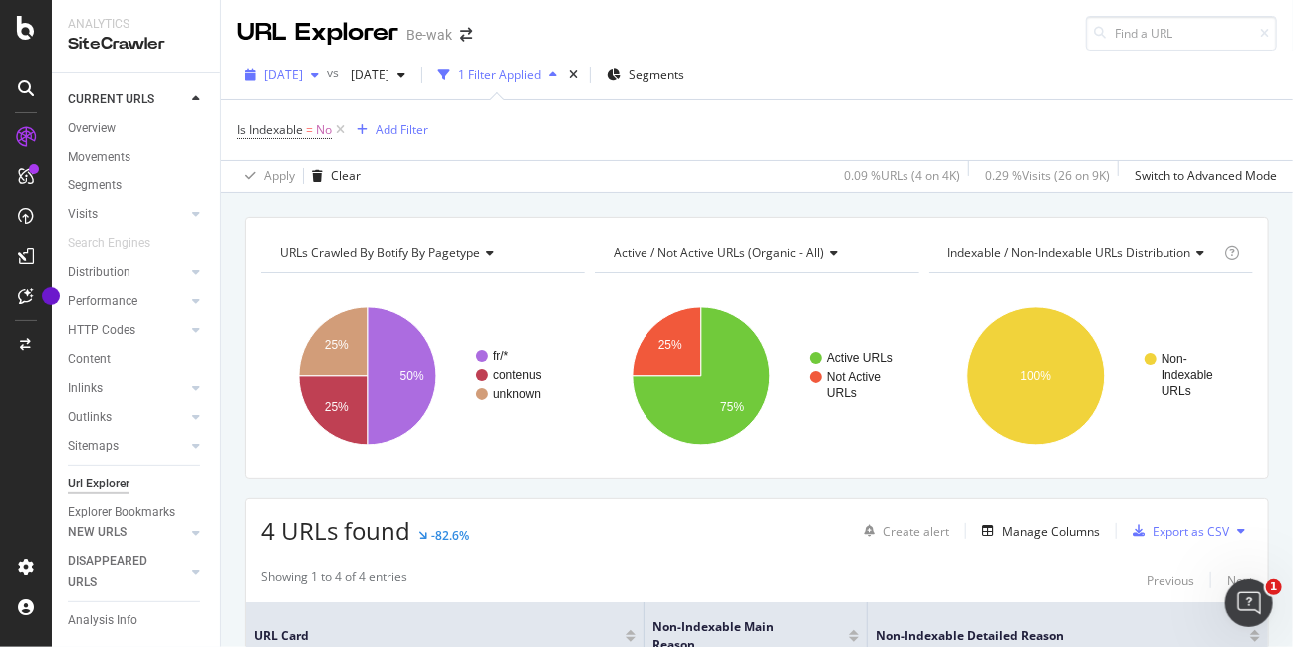
click at [303, 74] on span "[DATE]" at bounding box center [283, 74] width 39 height 17
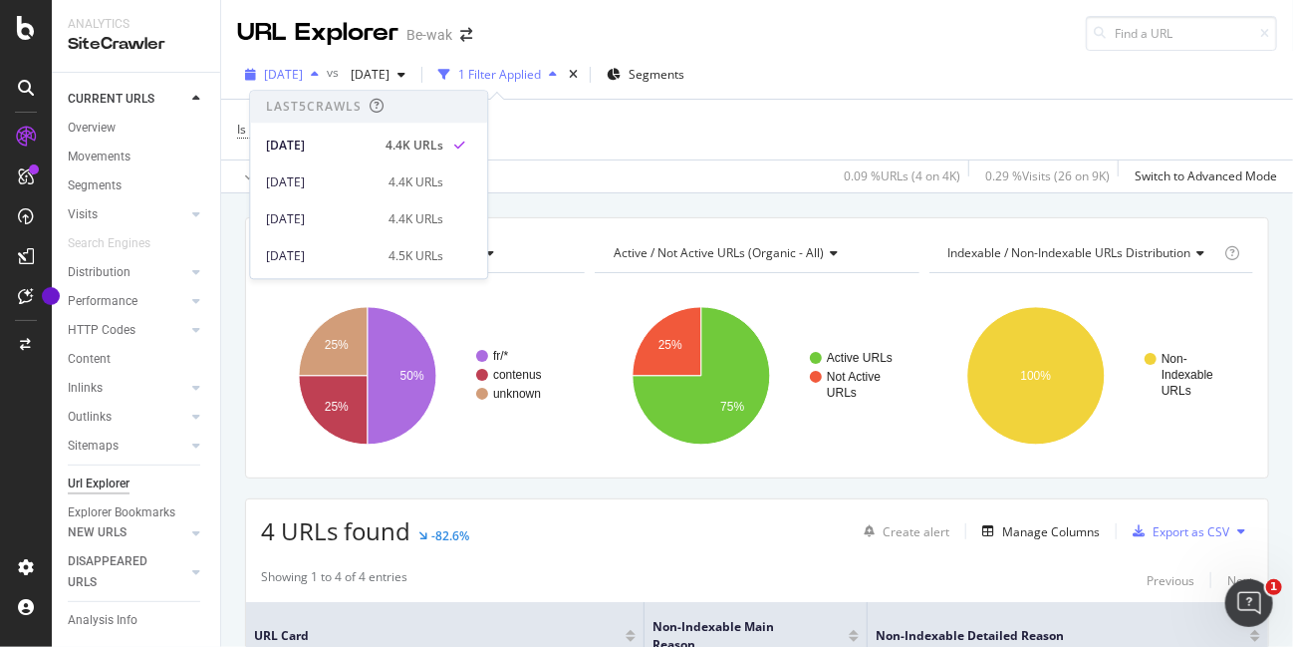
click at [303, 74] on span "[DATE]" at bounding box center [283, 74] width 39 height 17
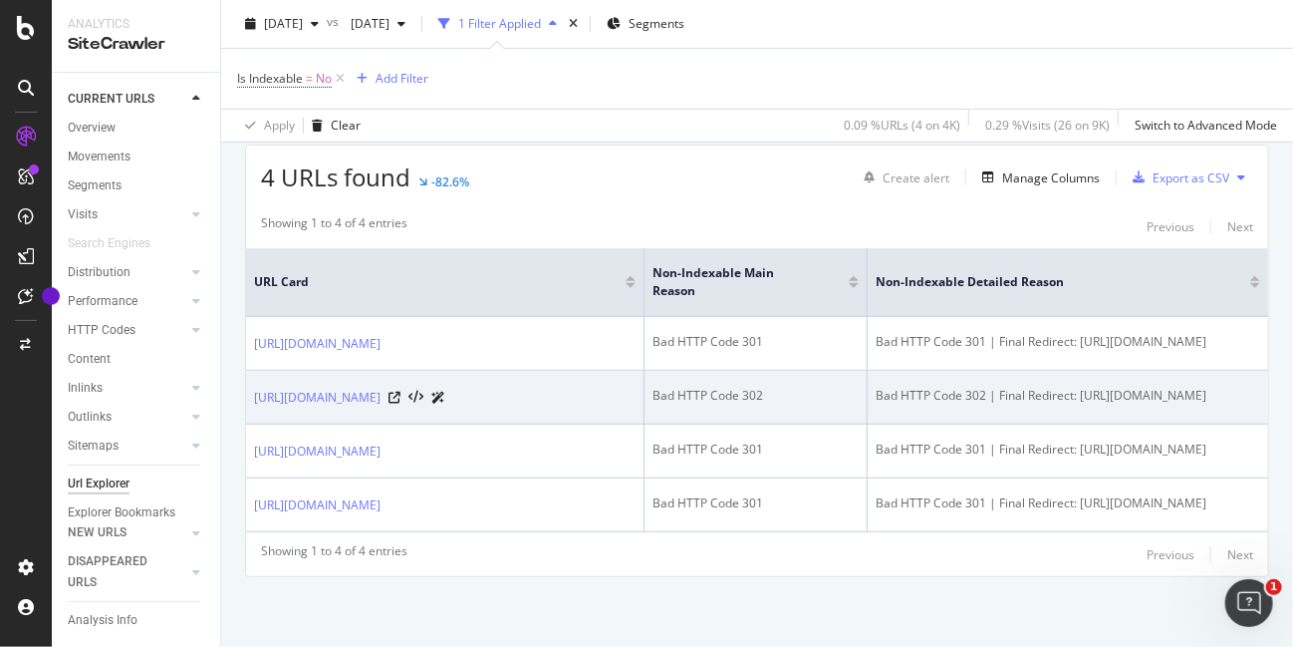
scroll to position [389, 0]
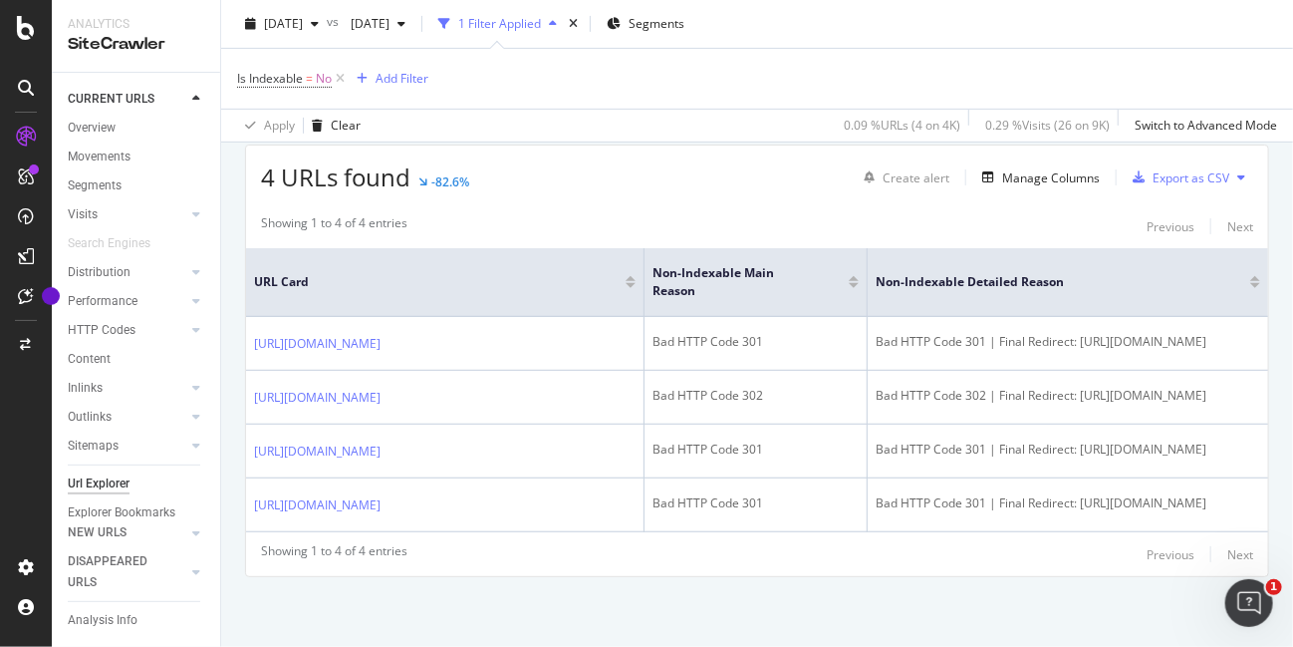
click at [560, 204] on div "Showing 1 to 4 of 4 entries Previous Next URL Card Non-Indexable Main Reason No…" at bounding box center [757, 390] width 1022 height 372
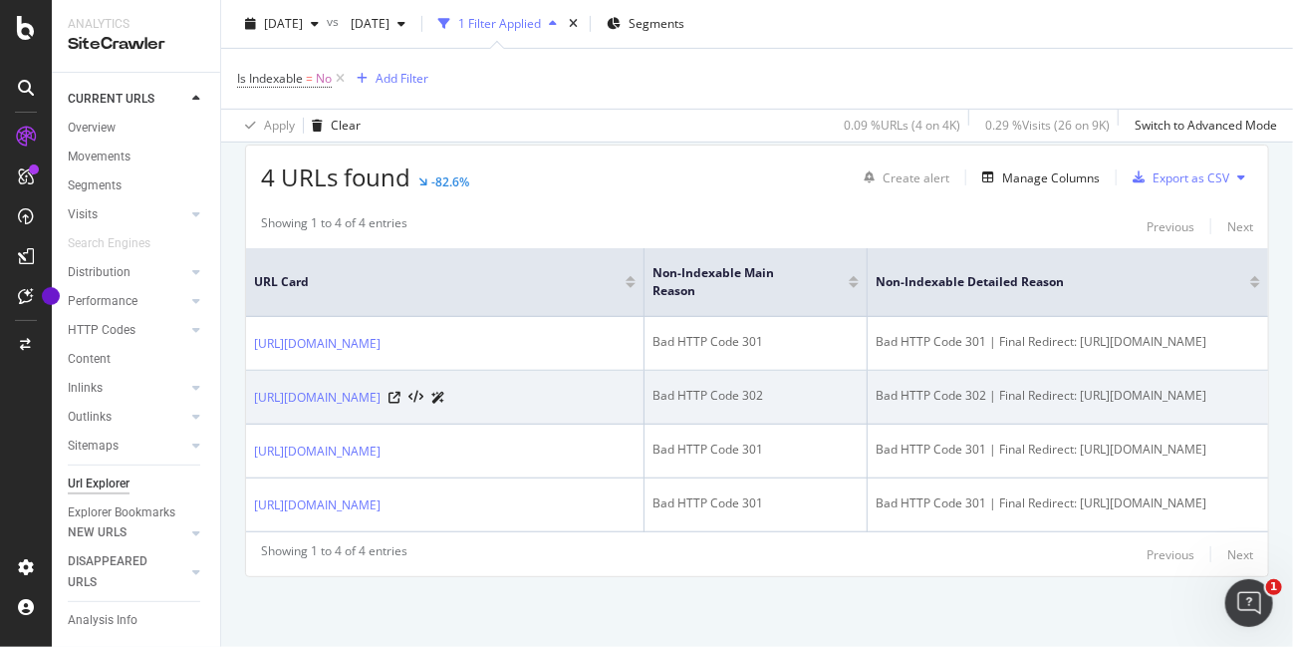
scroll to position [0, 97]
drag, startPoint x: 576, startPoint y: 357, endPoint x: 1021, endPoint y: 373, distance: 445.6
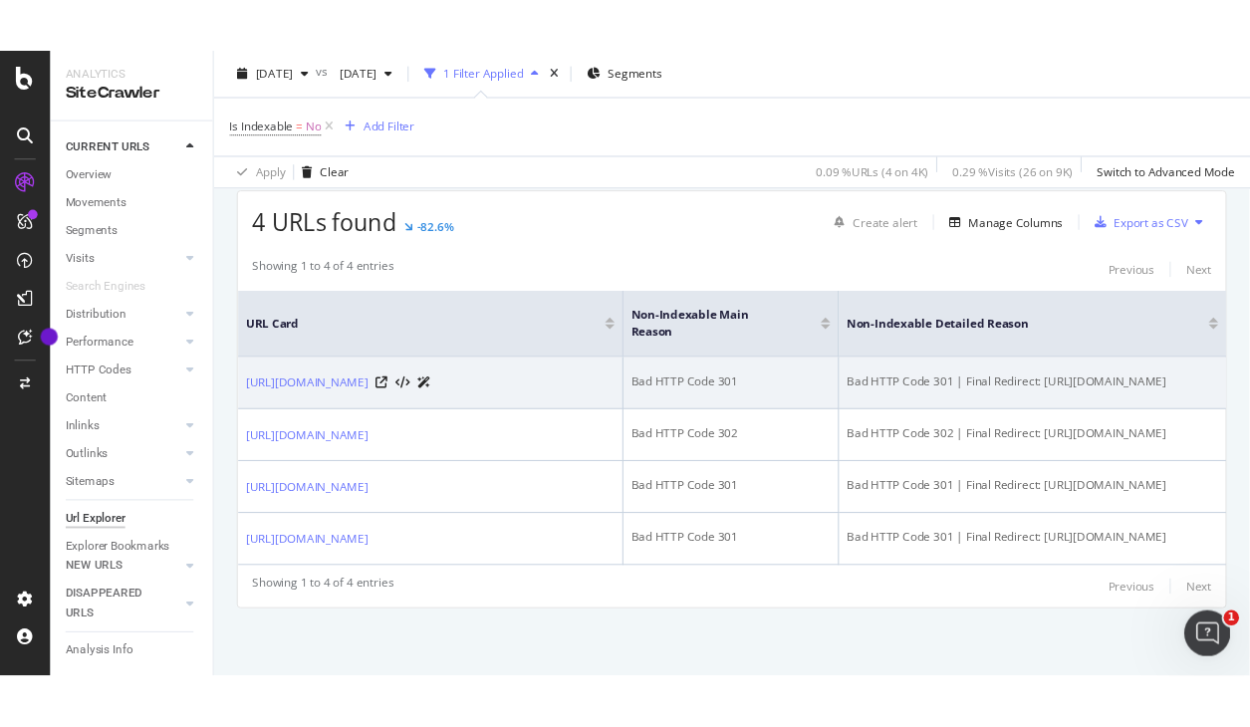
scroll to position [0, 0]
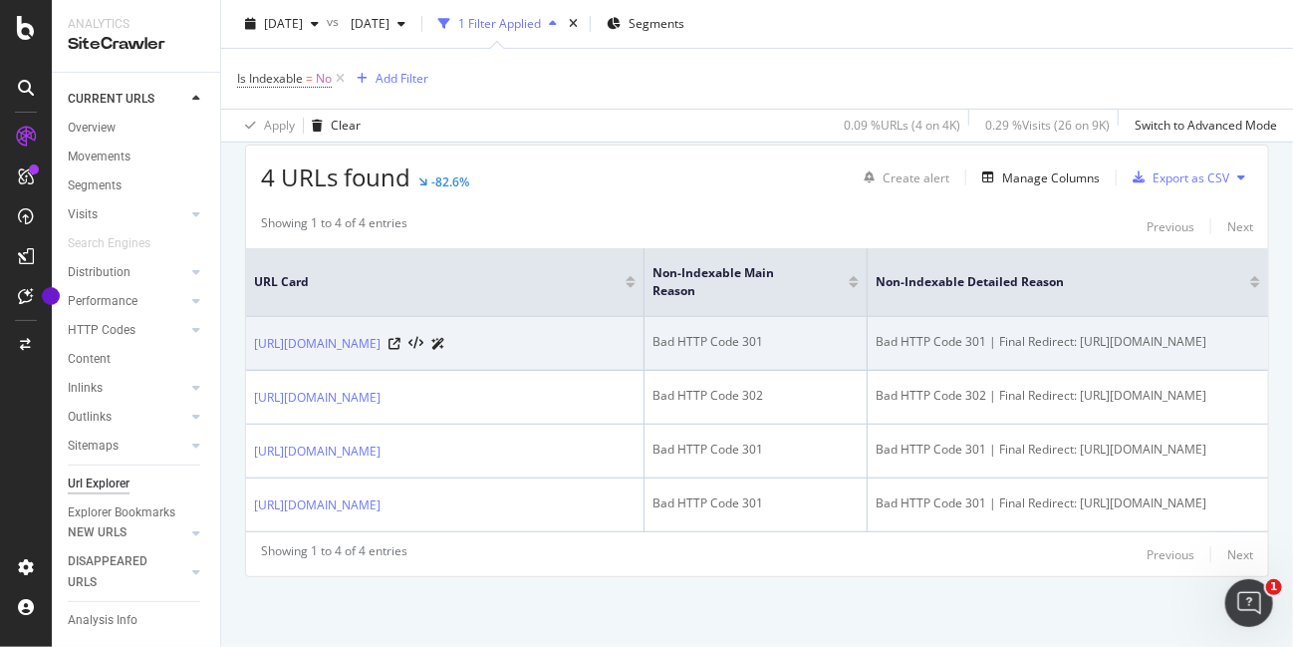
drag, startPoint x: 1001, startPoint y: 373, endPoint x: 368, endPoint y: 318, distance: 636.0
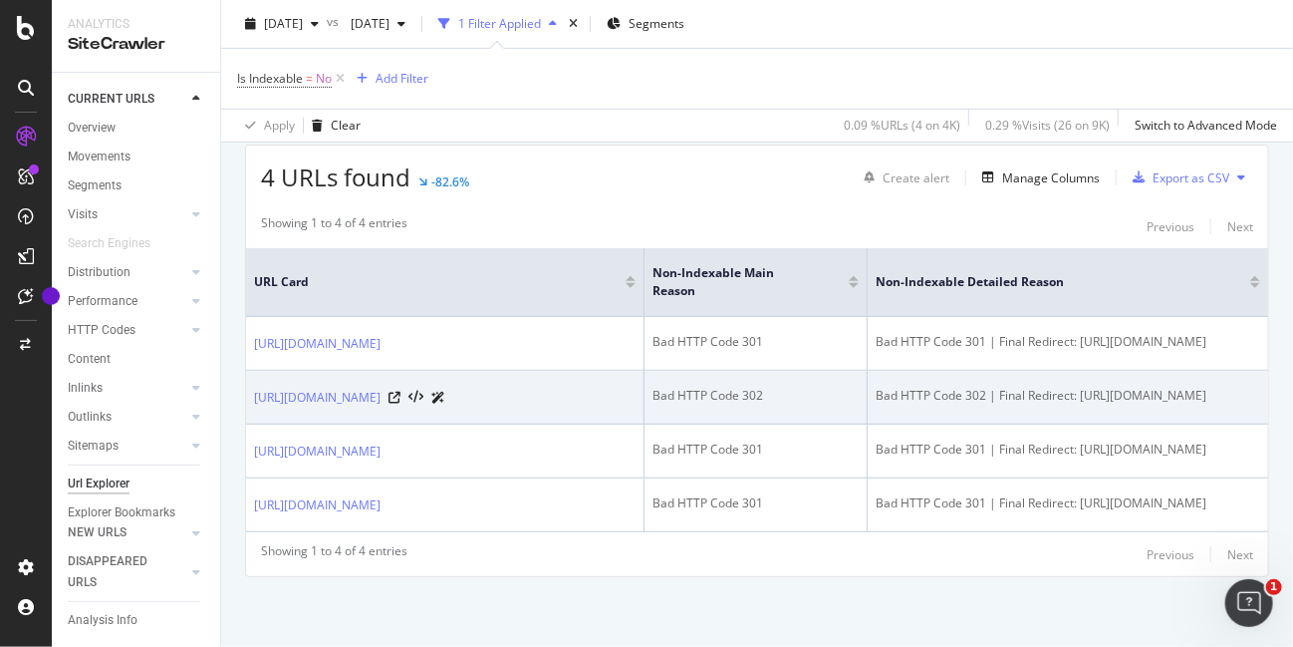
drag, startPoint x: 1041, startPoint y: 348, endPoint x: 1366, endPoint y: 395, distance: 328.1
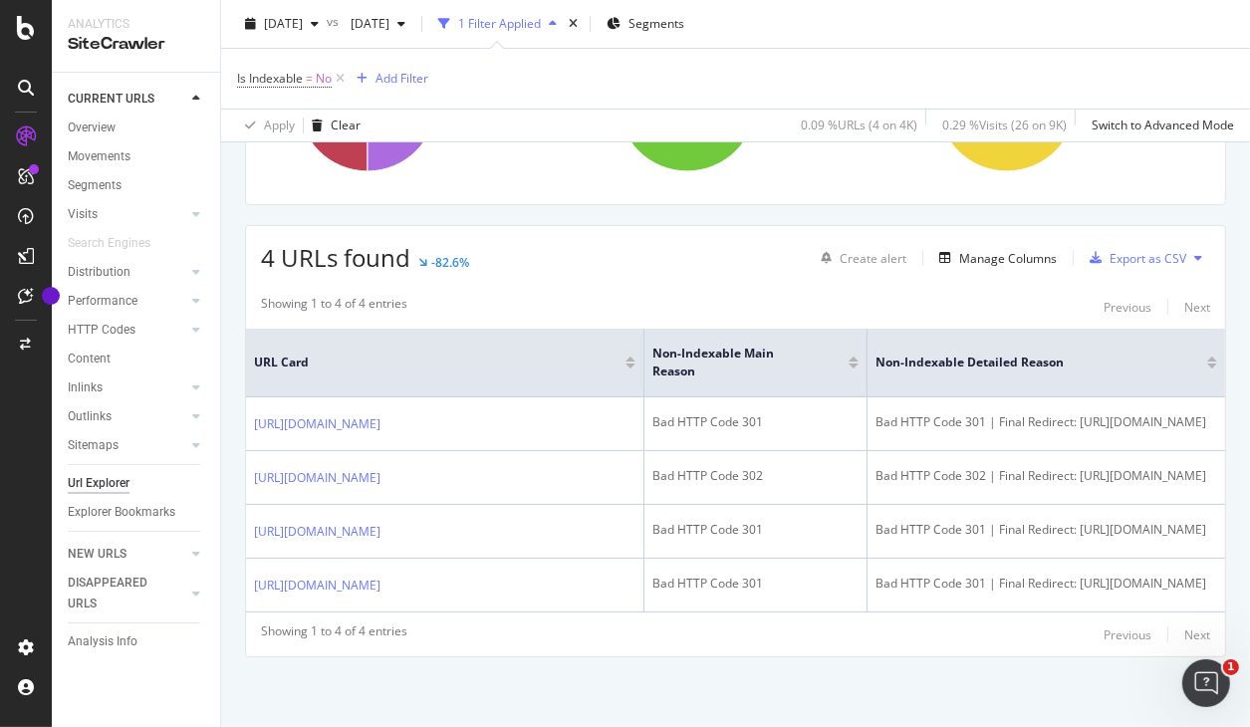
scroll to position [307, 0]
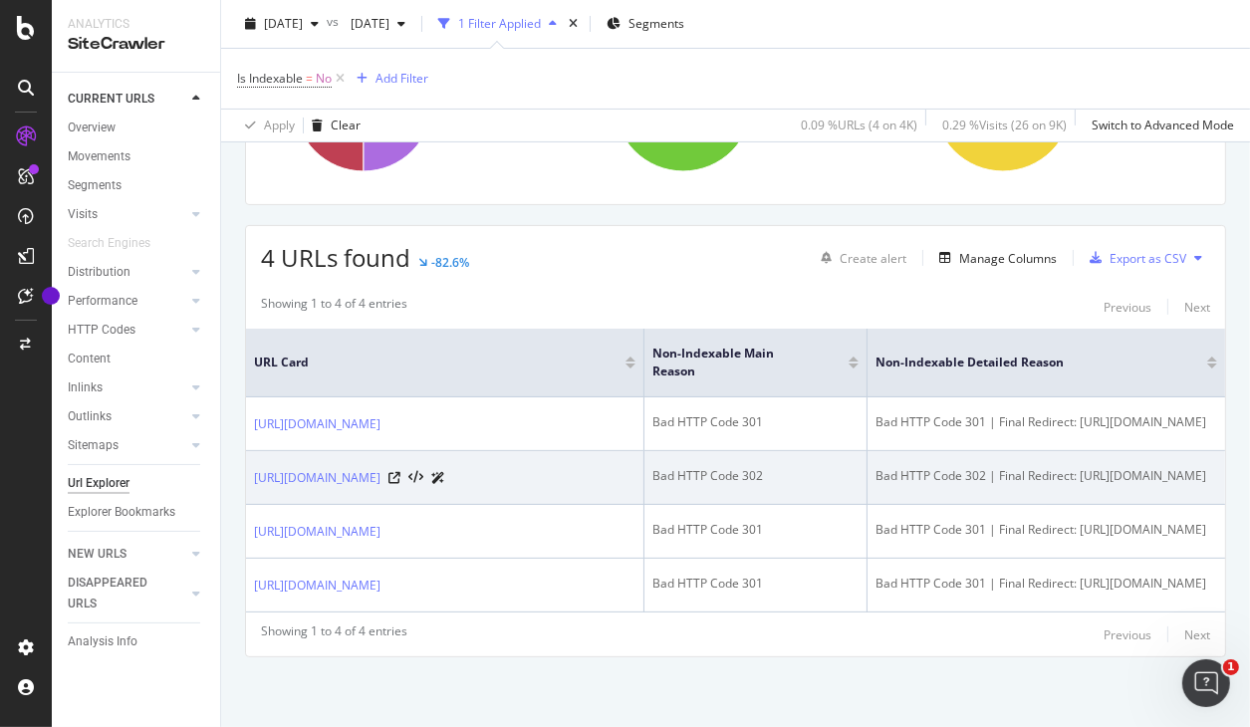
click at [1108, 451] on td "Bad HTTP Code 302 | Final Redirect: https://www.be-wak.fr/fr/1911-marques" at bounding box center [1047, 478] width 358 height 54
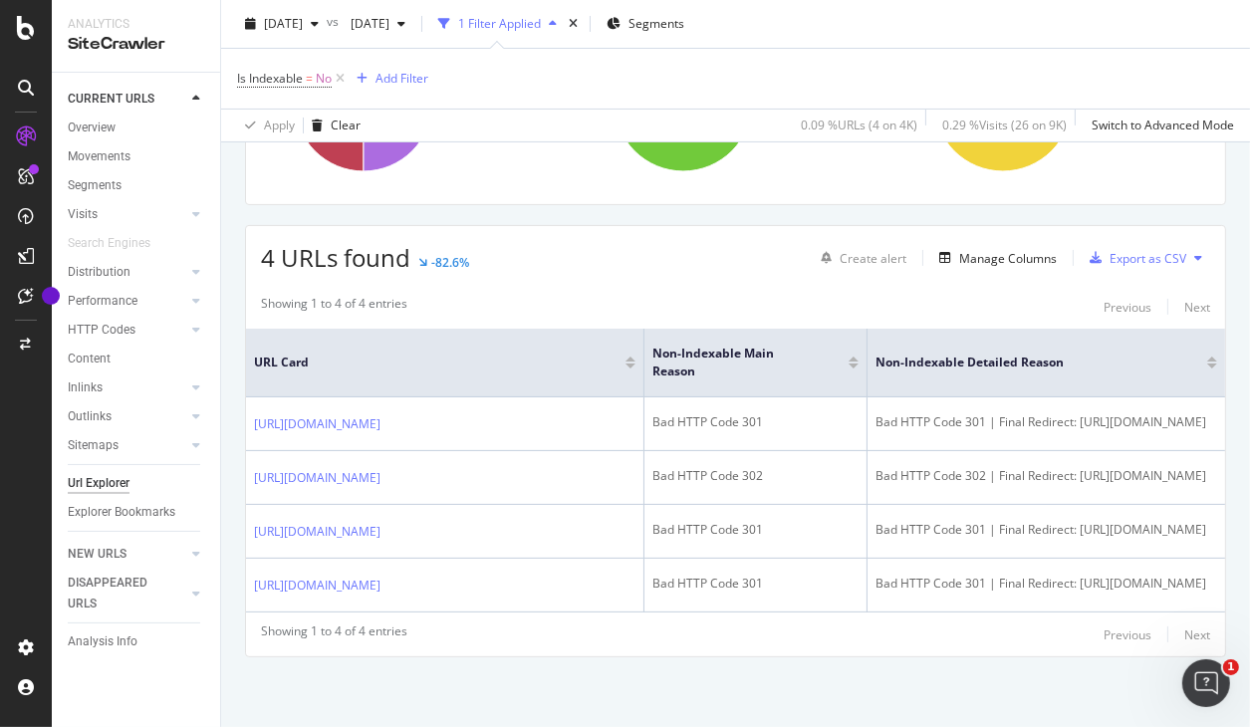
scroll to position [0, 0]
drag, startPoint x: 1147, startPoint y: 436, endPoint x: -50, endPoint y: 438, distance: 1196.5
click at [246, 438] on div "URL Card Non-Indexable Main Reason Non-Indexable Detailed Reason https://www.be…" at bounding box center [735, 471] width 979 height 284
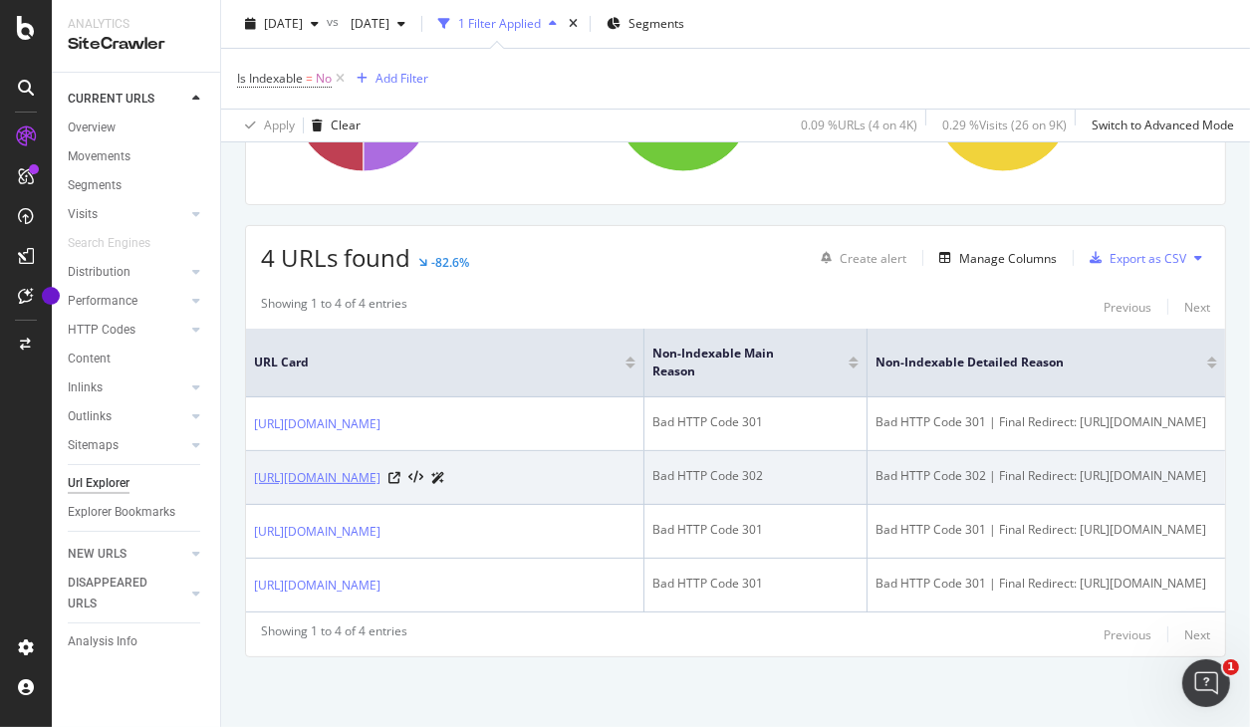
click at [381, 468] on link "https://www.be-wak.fr/fr/2231-collet" at bounding box center [317, 478] width 127 height 20
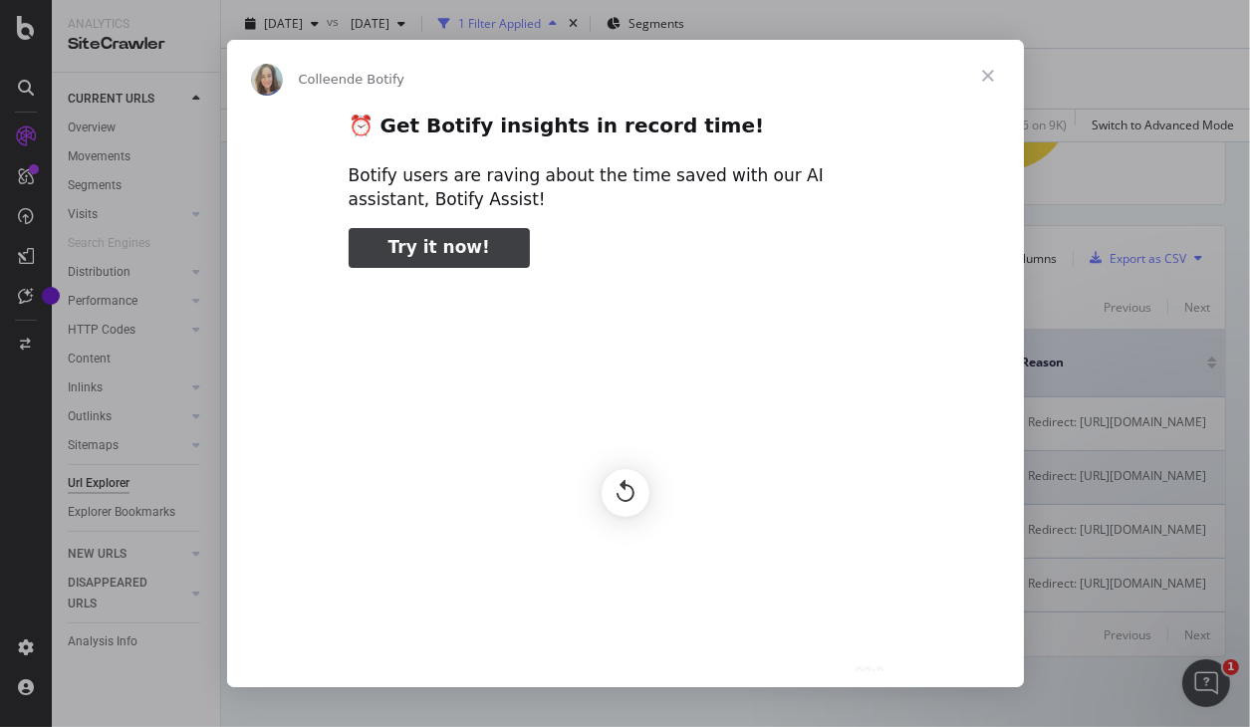
type input "3296666"
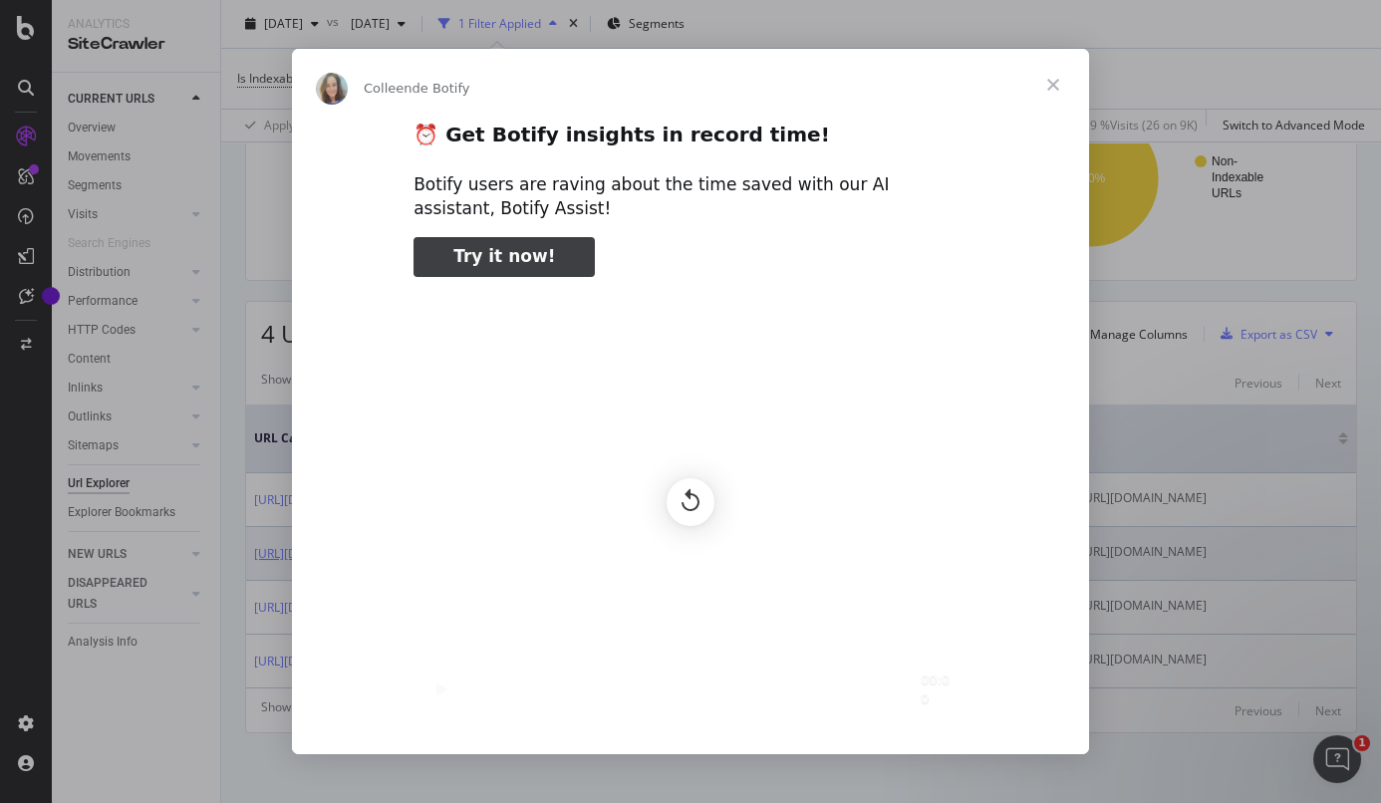
scroll to position [217, 0]
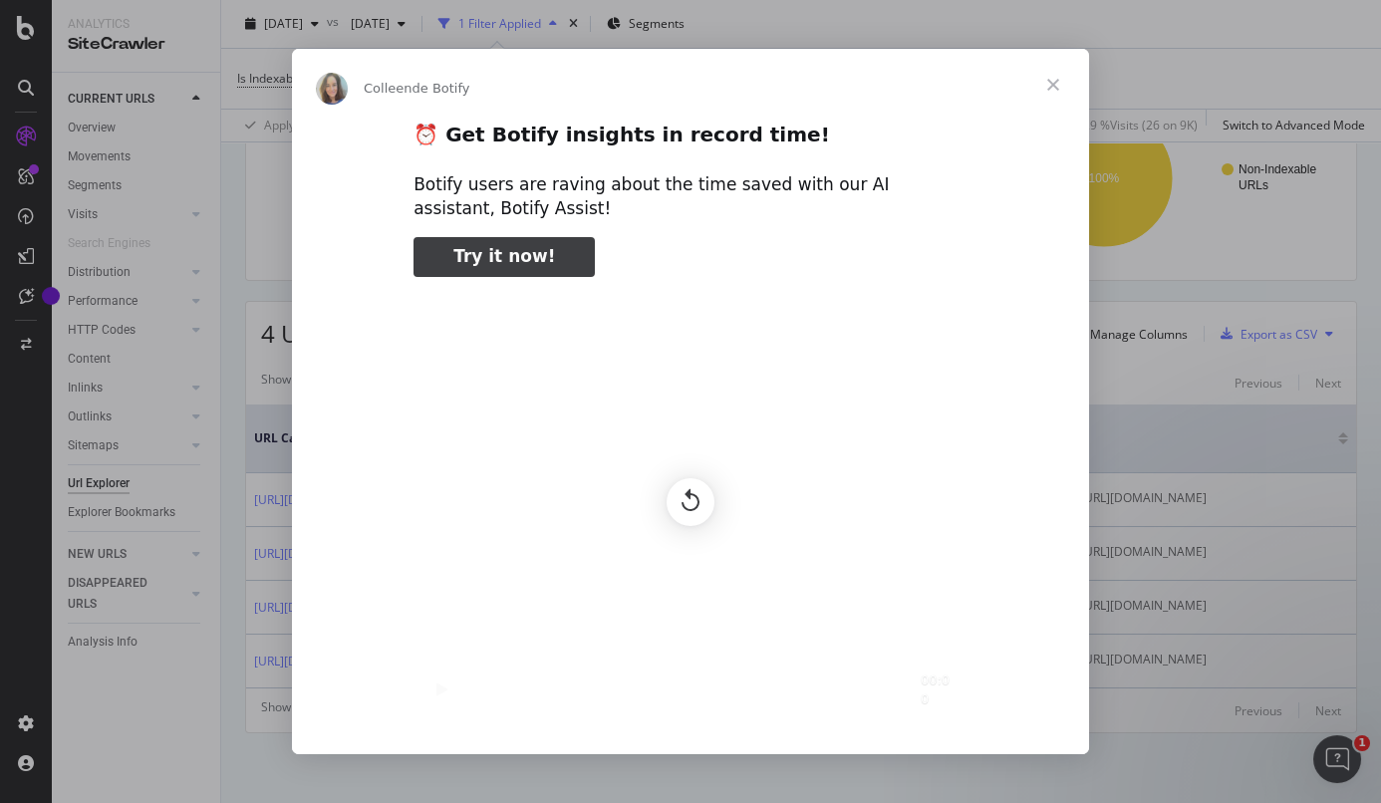
click at [1052, 91] on span "Fermer" at bounding box center [1053, 85] width 72 height 72
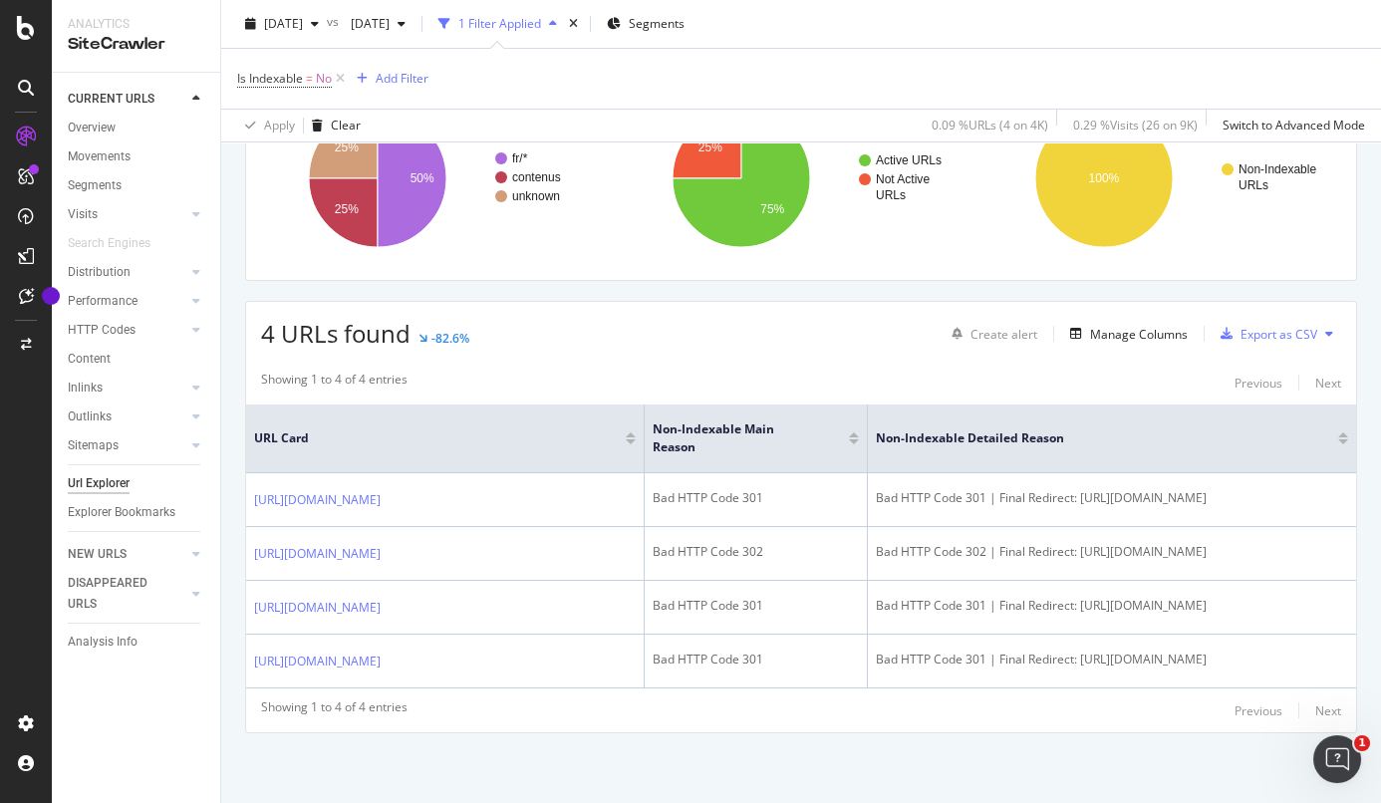
click at [499, 372] on div "Showing 1 to 4 of 4 entries Previous Next" at bounding box center [801, 383] width 1110 height 24
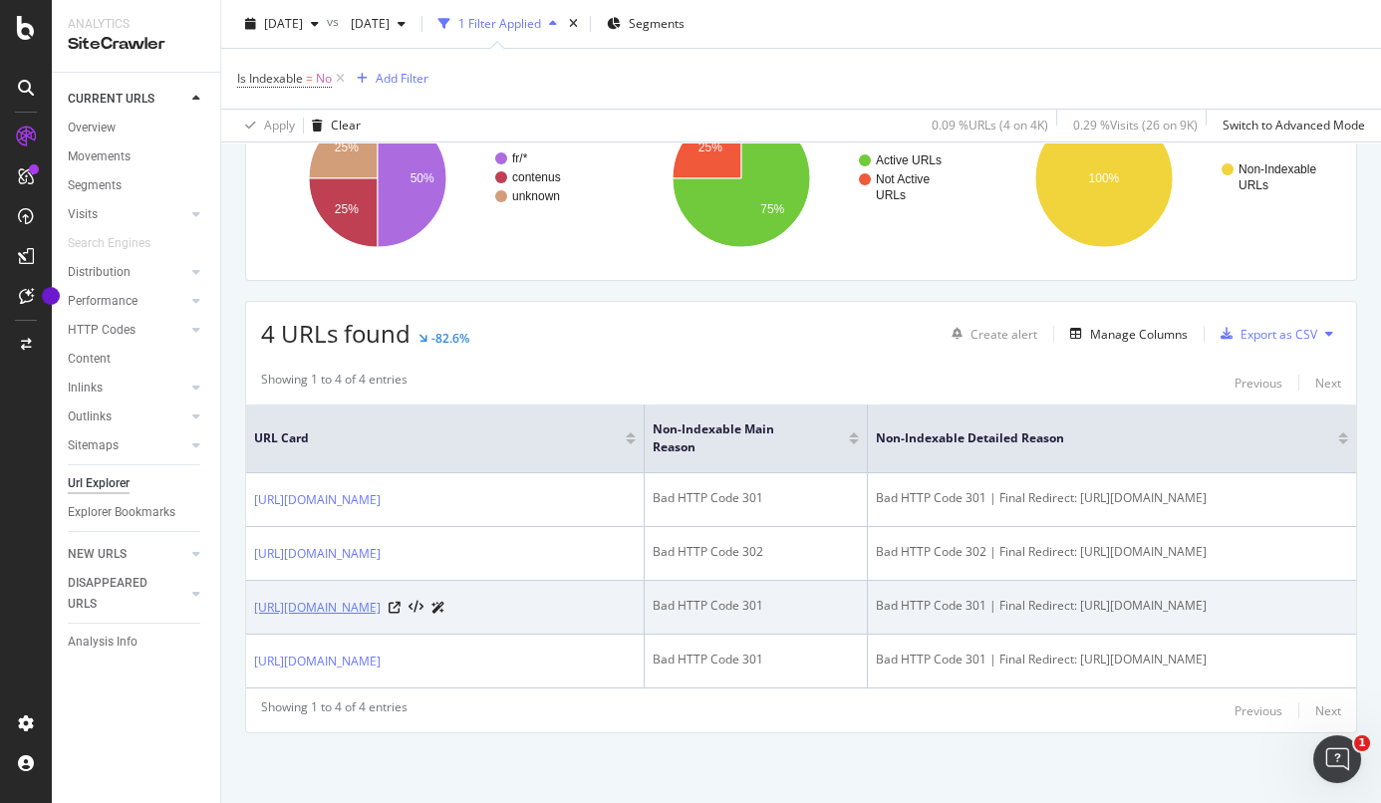
click at [381, 598] on link "https://www.be-wak.fr/fr/43125-crochet-d-arret-ql21-ortlieb-e194.html" at bounding box center [317, 608] width 127 height 20
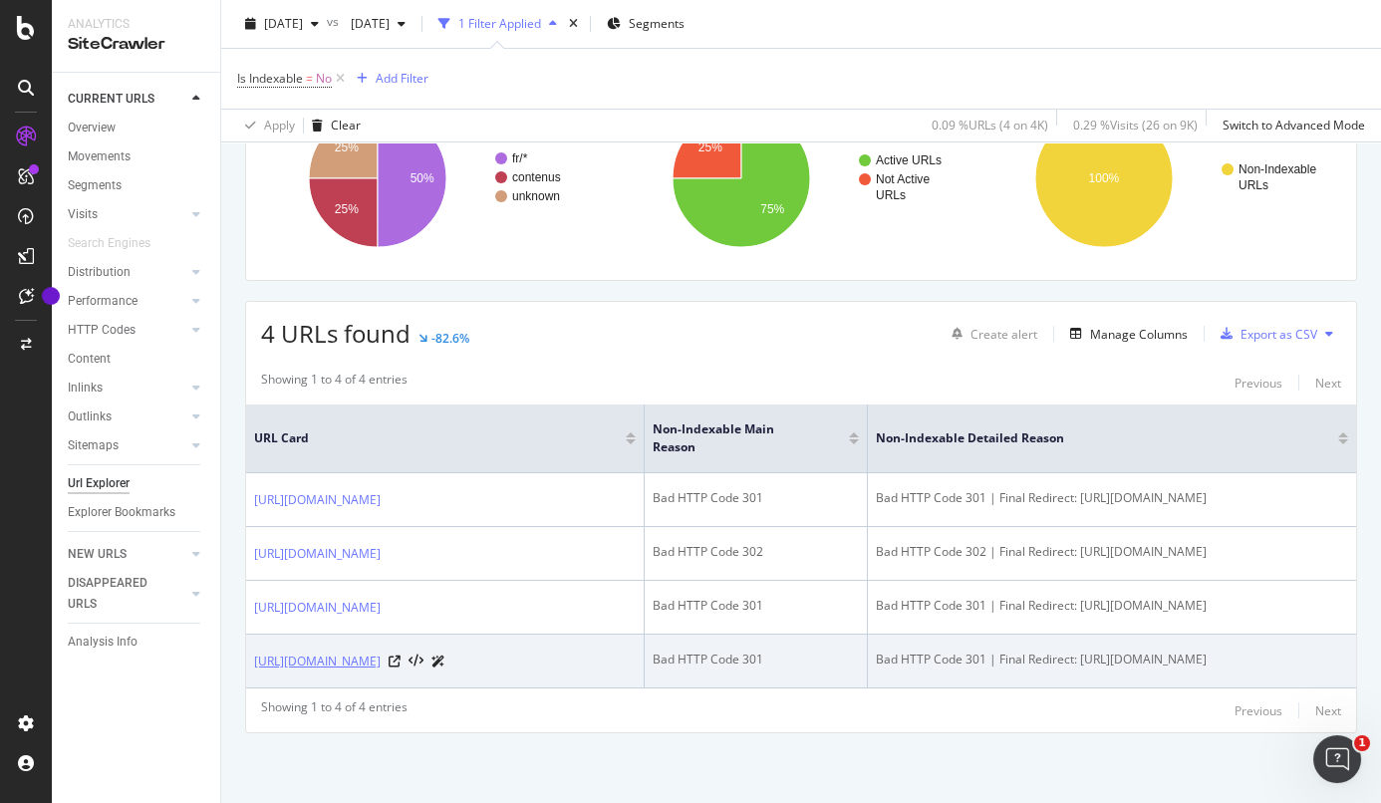
click at [381, 646] on link "[URL][DOMAIN_NAME]" at bounding box center [317, 662] width 127 height 20
click at [401, 646] on icon at bounding box center [395, 662] width 12 height 12
click at [326, 646] on link "[URL][DOMAIN_NAME]" at bounding box center [317, 662] width 127 height 20
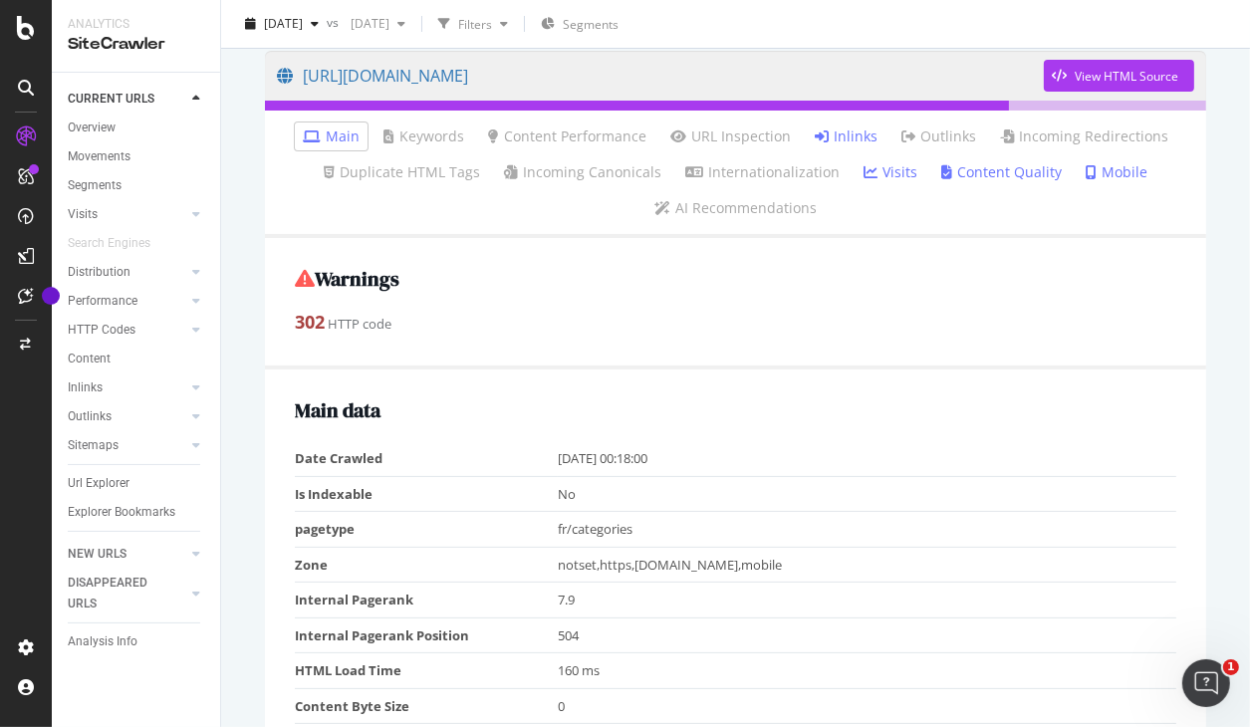
scroll to position [191, 0]
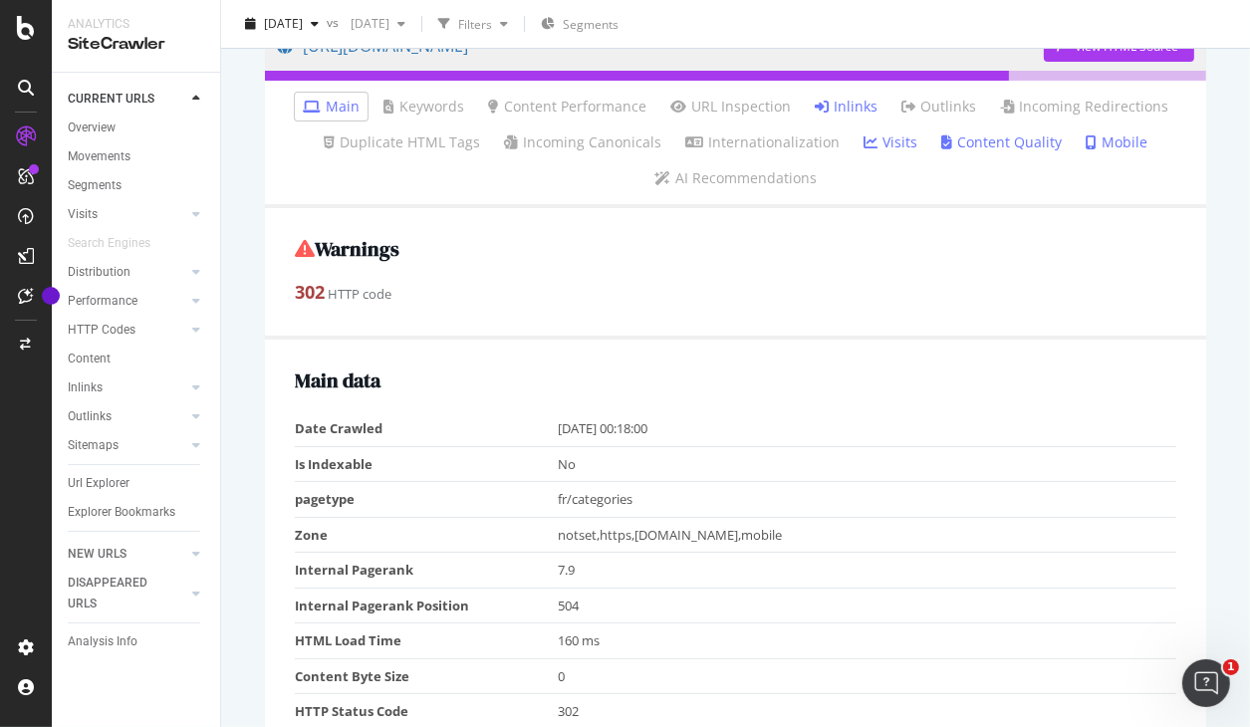
click at [524, 335] on div "Warnings 302 HTTP code" at bounding box center [735, 274] width 941 height 132
click at [841, 111] on link "Inlinks" at bounding box center [846, 107] width 63 height 20
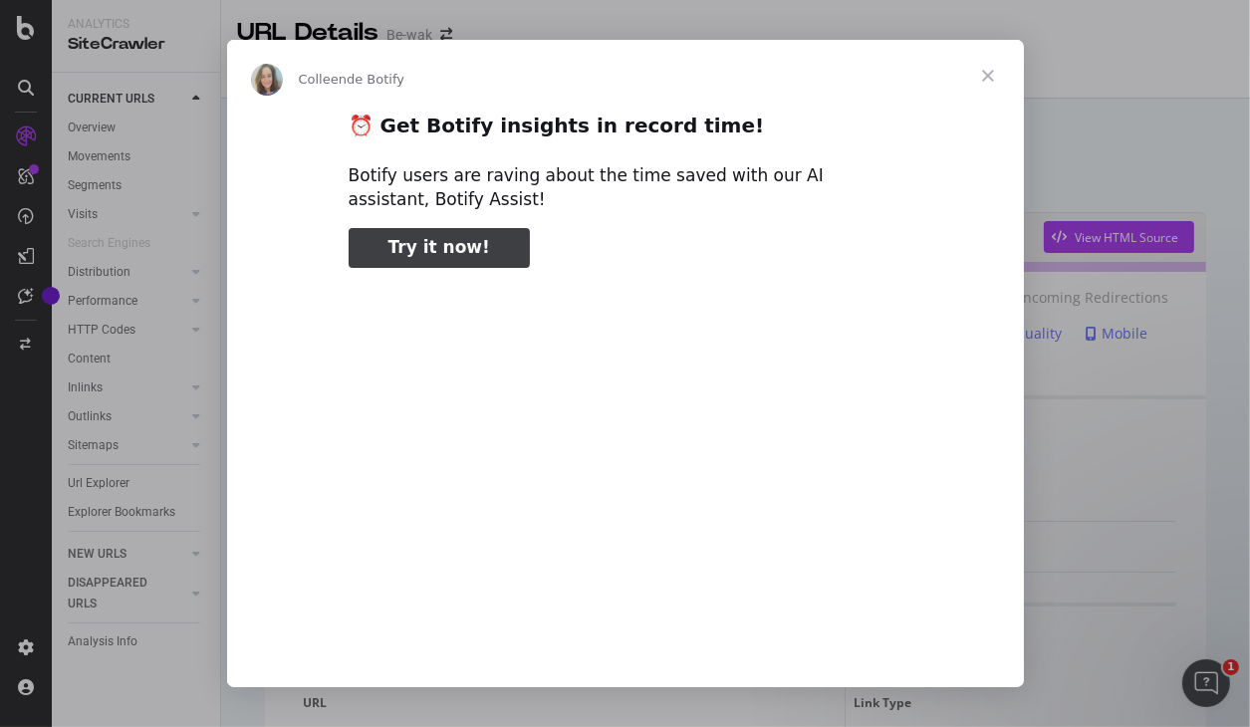
type input "42027"
click at [991, 69] on span "Fermer" at bounding box center [988, 76] width 72 height 72
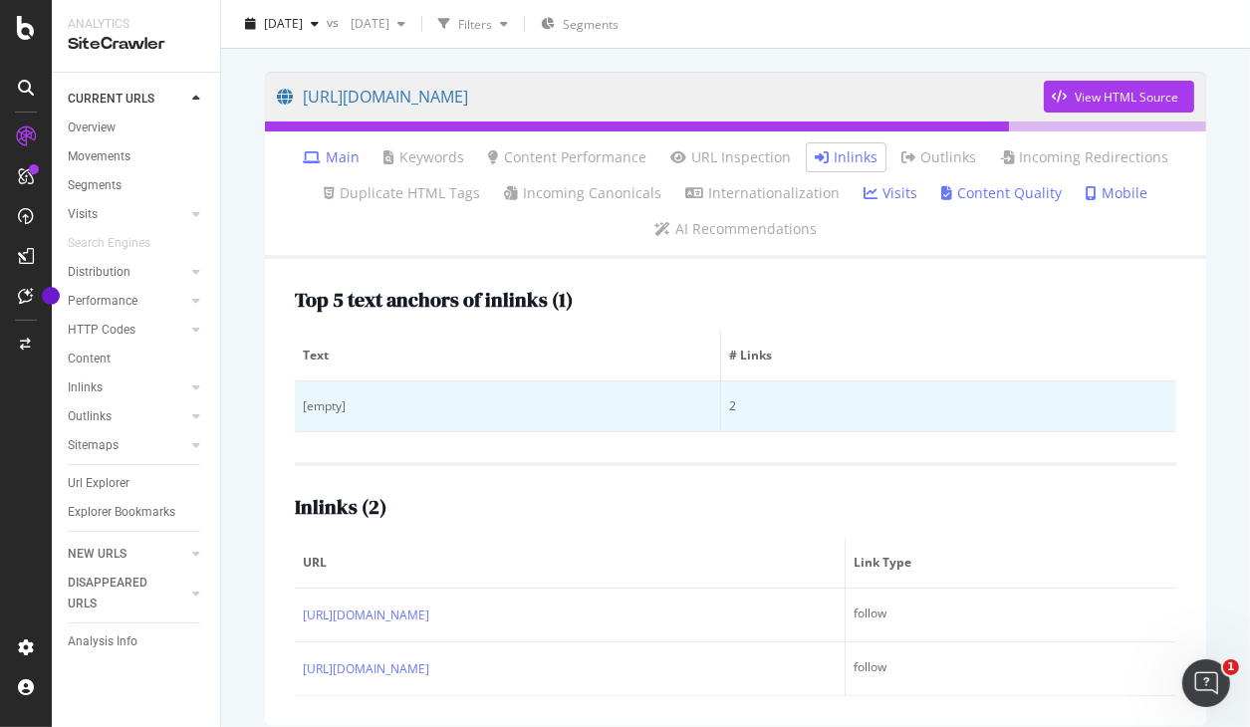
scroll to position [159, 0]
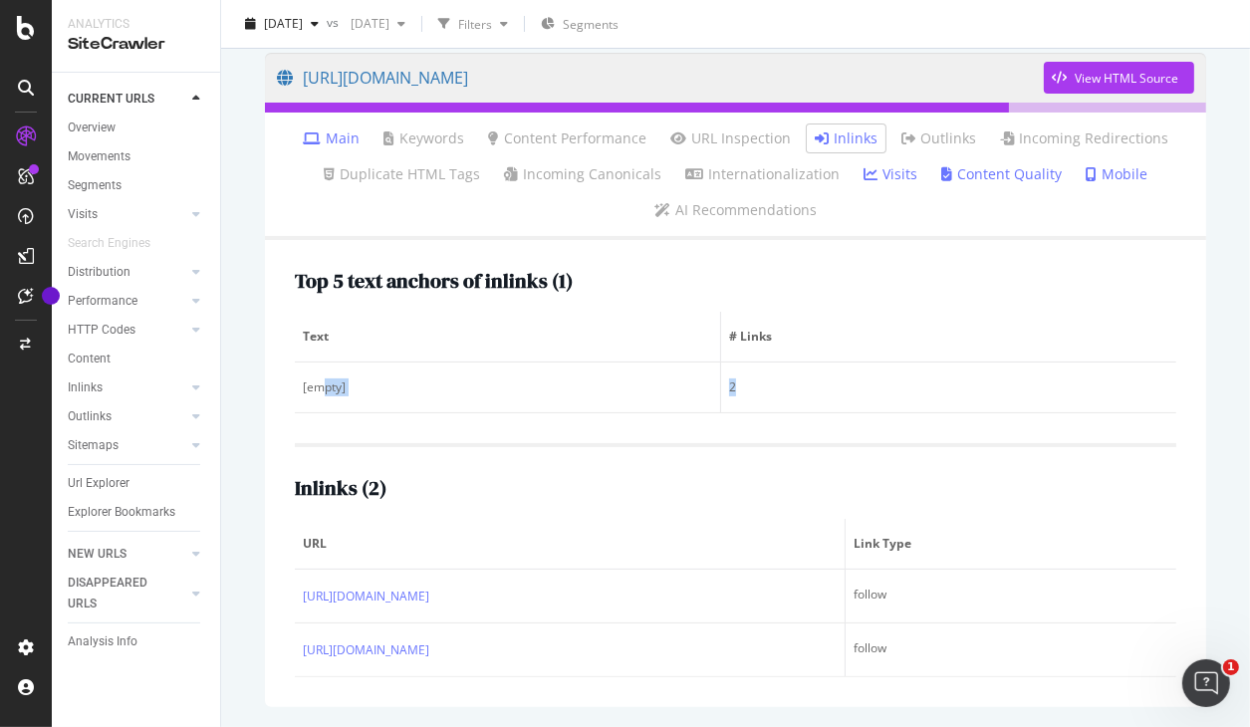
drag, startPoint x: 326, startPoint y: 401, endPoint x: 767, endPoint y: 414, distance: 441.6
click at [763, 413] on div "Text # Links [empty] 2" at bounding box center [736, 363] width 882 height 102
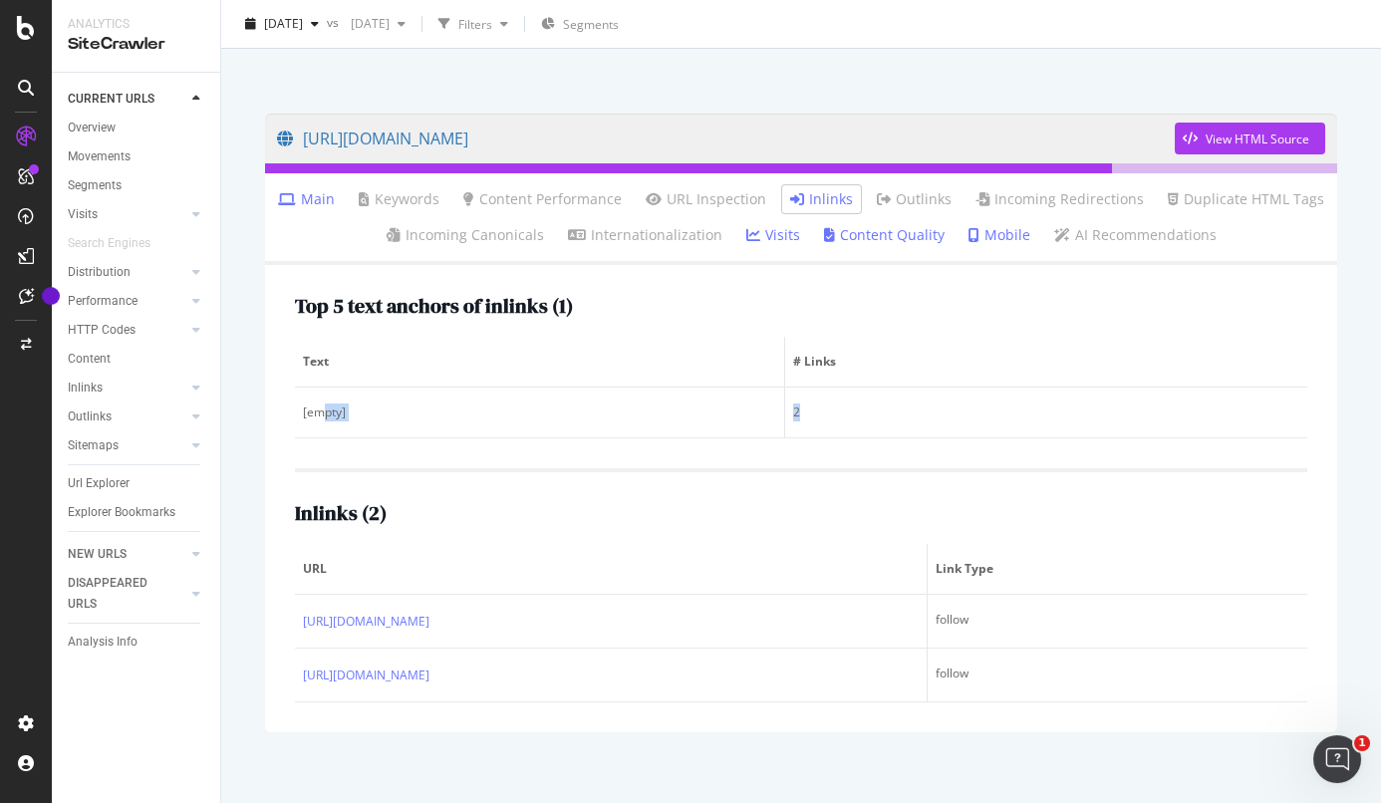
scroll to position [98, 0]
click at [827, 206] on link "Inlinks" at bounding box center [821, 200] width 63 height 20
click at [335, 202] on link "Main" at bounding box center [306, 200] width 57 height 20
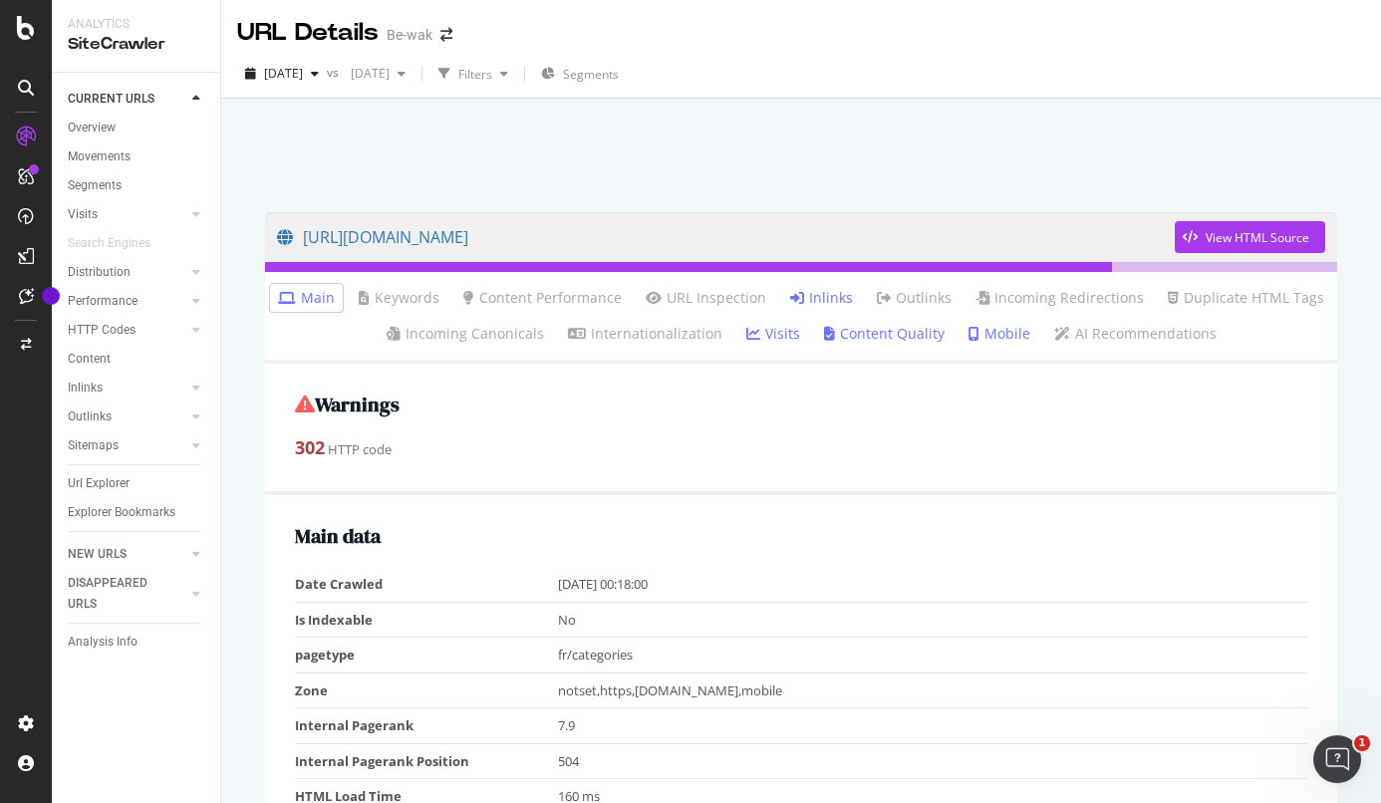
click at [826, 290] on link "Inlinks" at bounding box center [821, 298] width 63 height 20
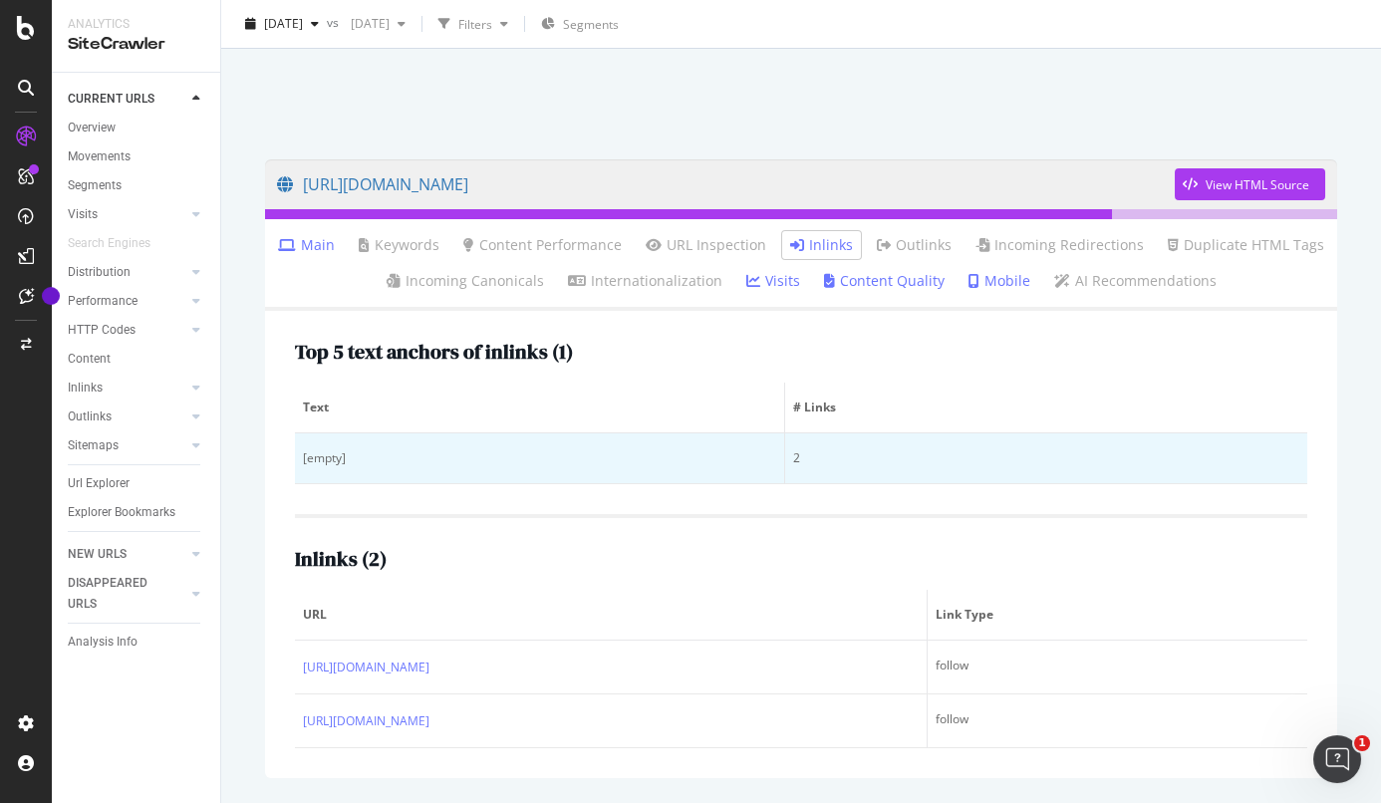
scroll to position [98, 0]
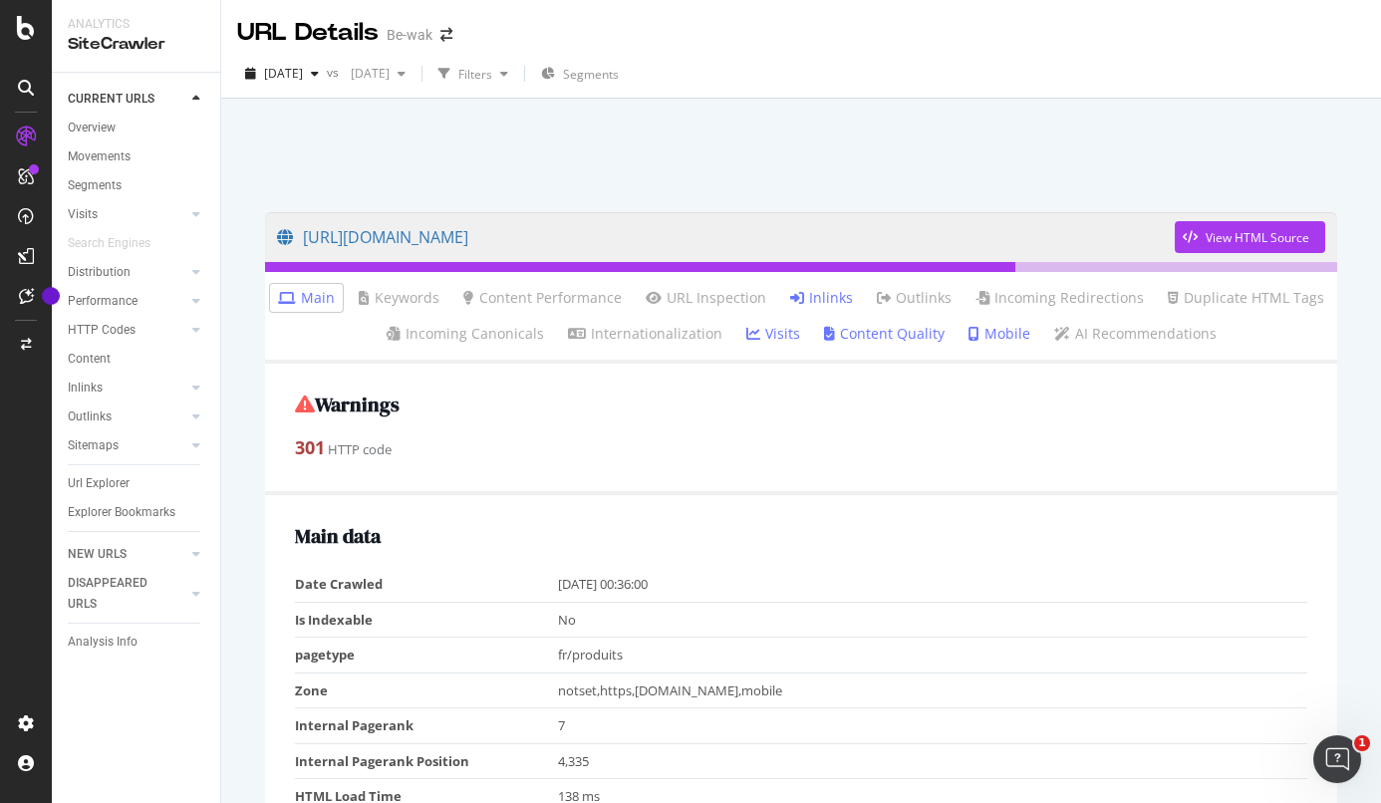
click at [827, 295] on link "Inlinks" at bounding box center [821, 298] width 63 height 20
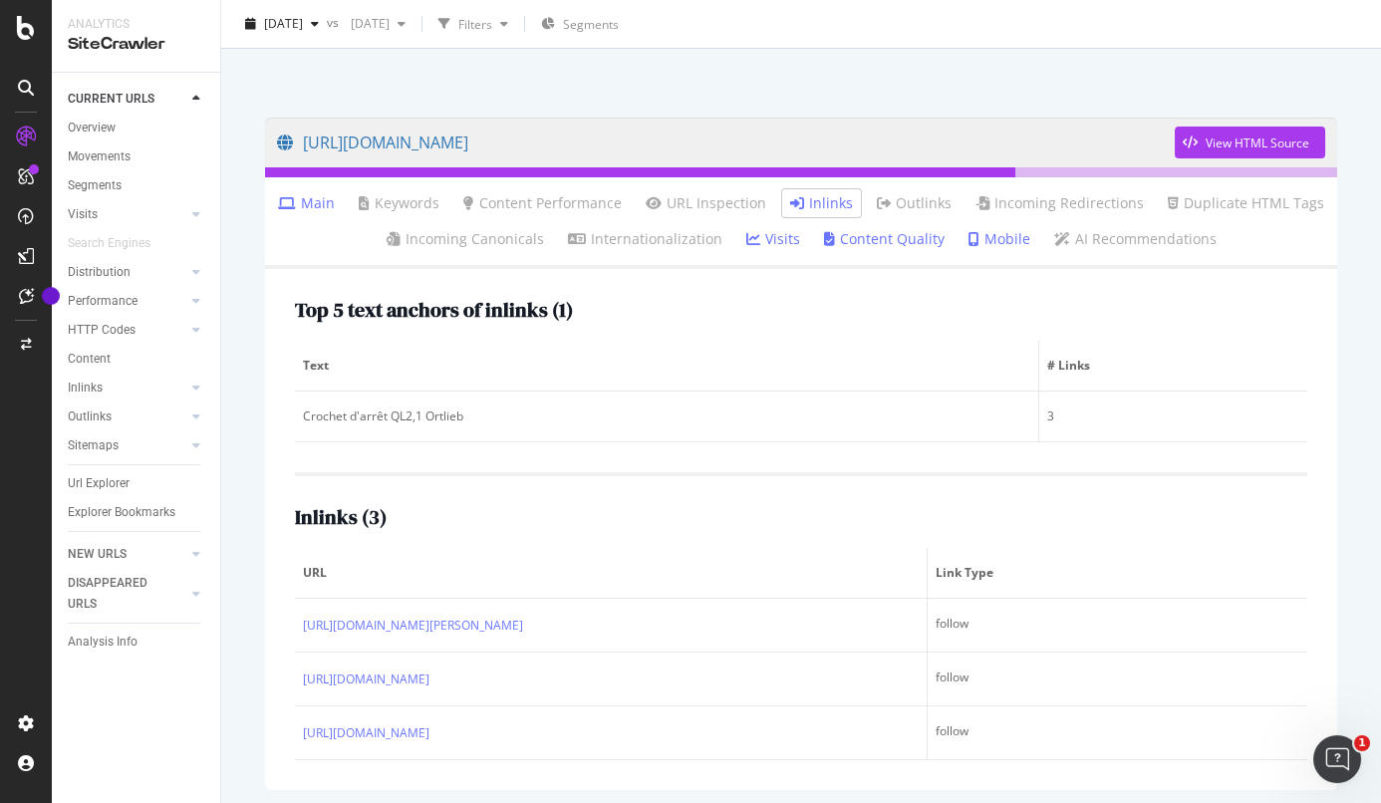
scroll to position [119, 0]
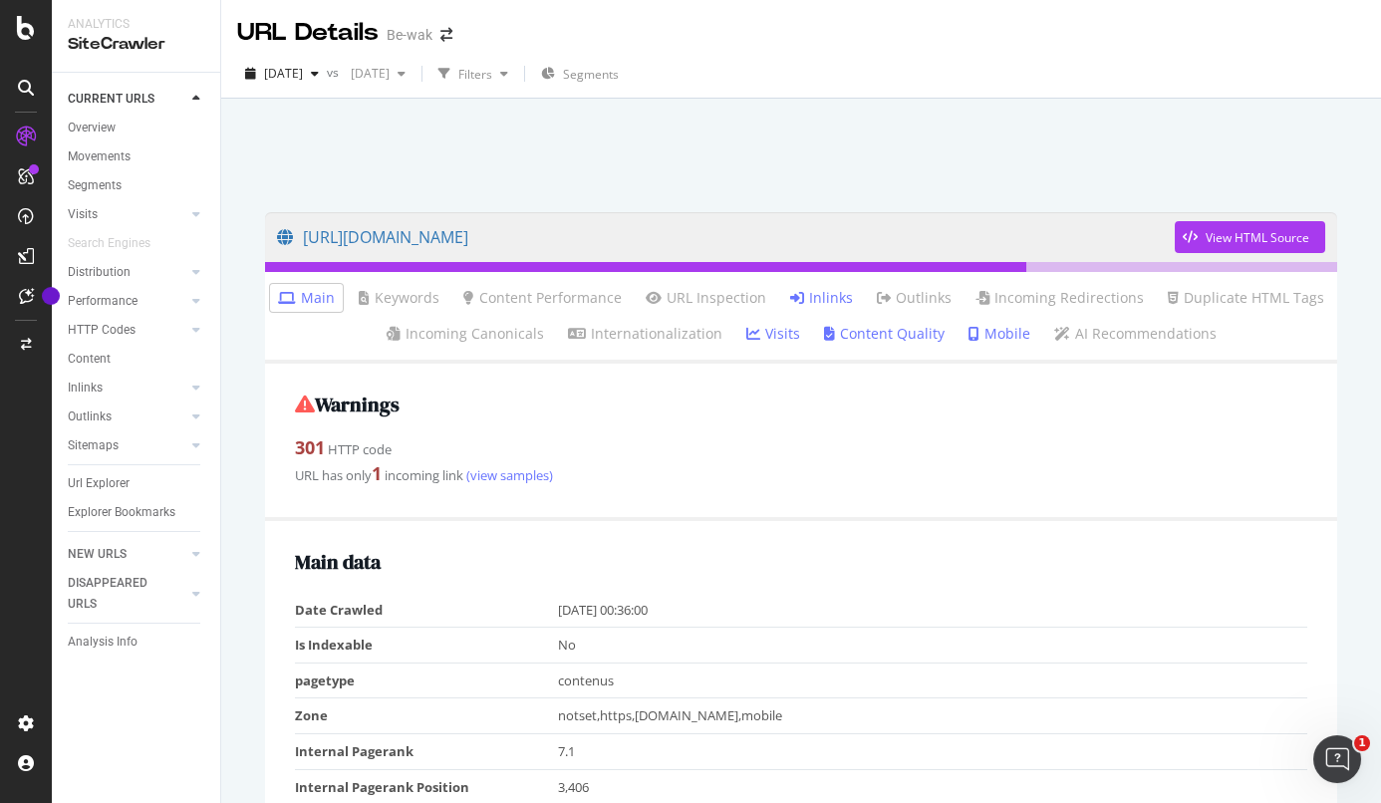
click at [607, 422] on div "Warnings 301 HTTP code URL has only 1 incoming link (view samples)" at bounding box center [801, 442] width 1072 height 156
click at [852, 296] on link "Inlinks" at bounding box center [821, 298] width 63 height 20
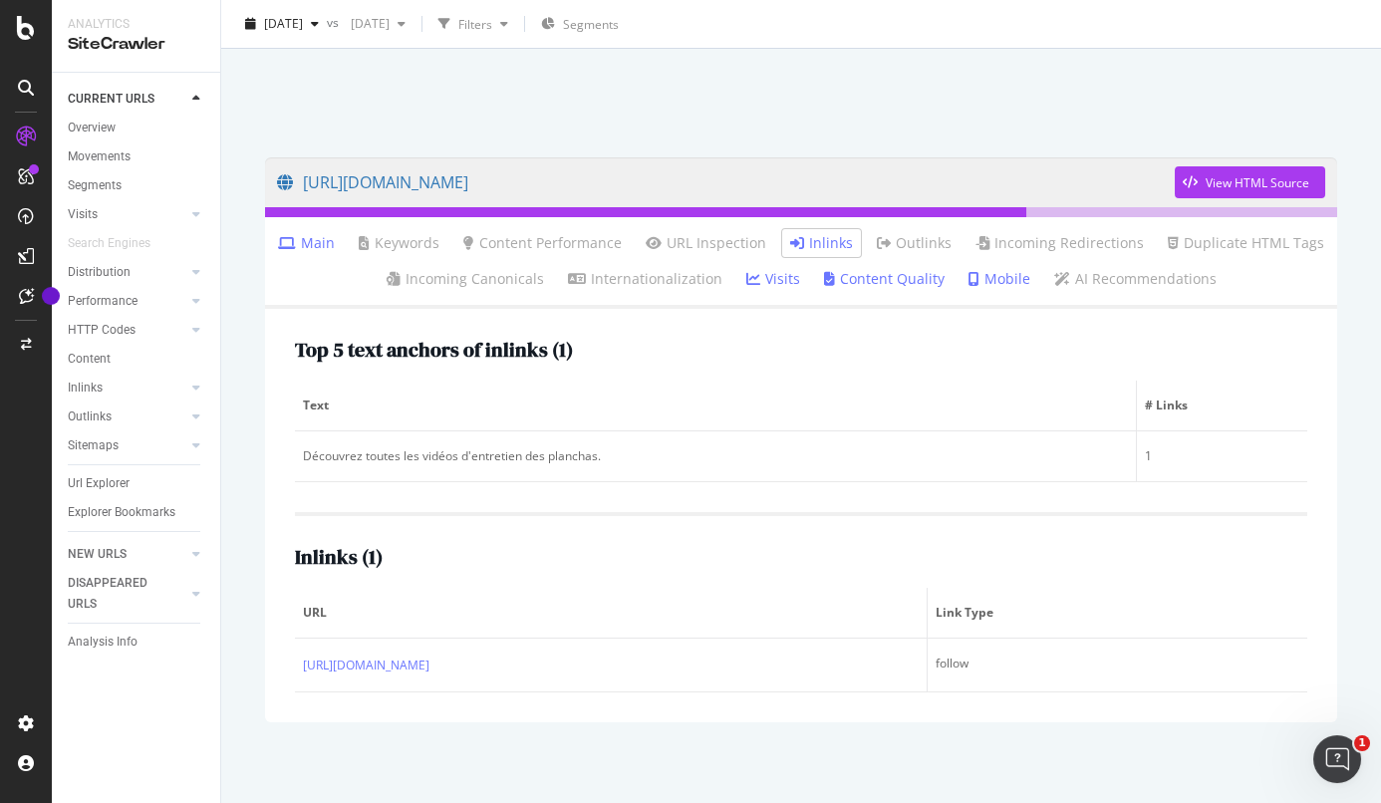
scroll to position [62, 0]
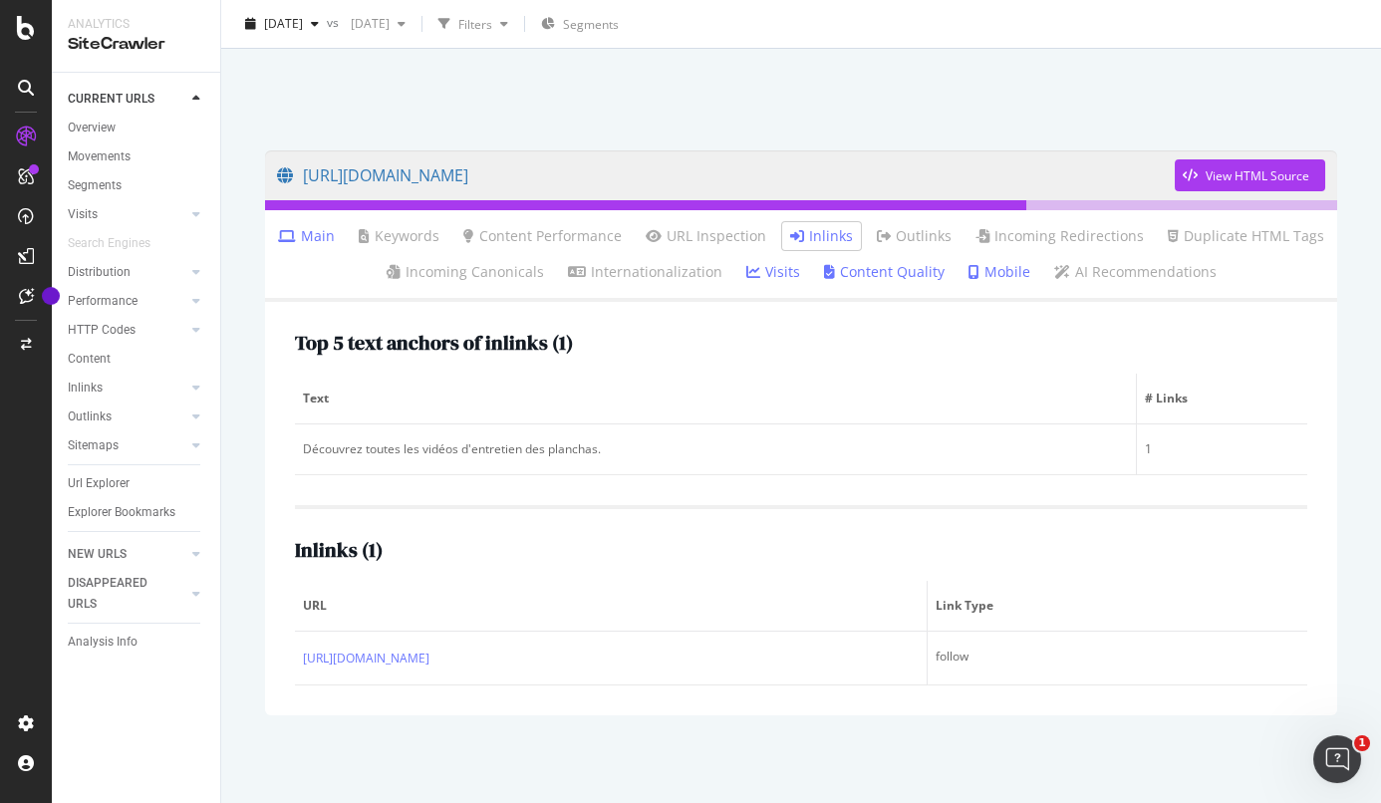
click at [823, 225] on li "Inlinks" at bounding box center [821, 236] width 79 height 28
click at [826, 236] on link "Inlinks" at bounding box center [821, 236] width 63 height 20
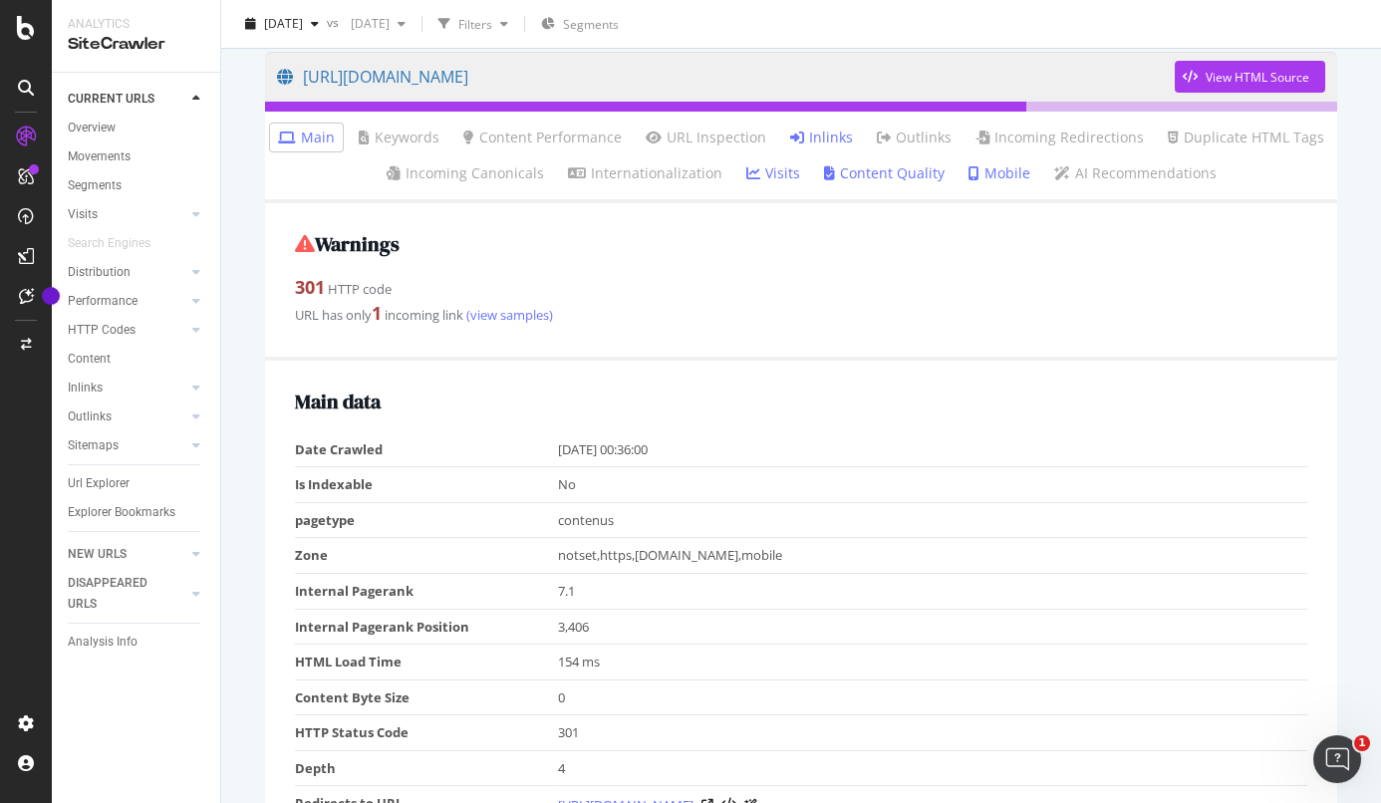
scroll to position [200, 0]
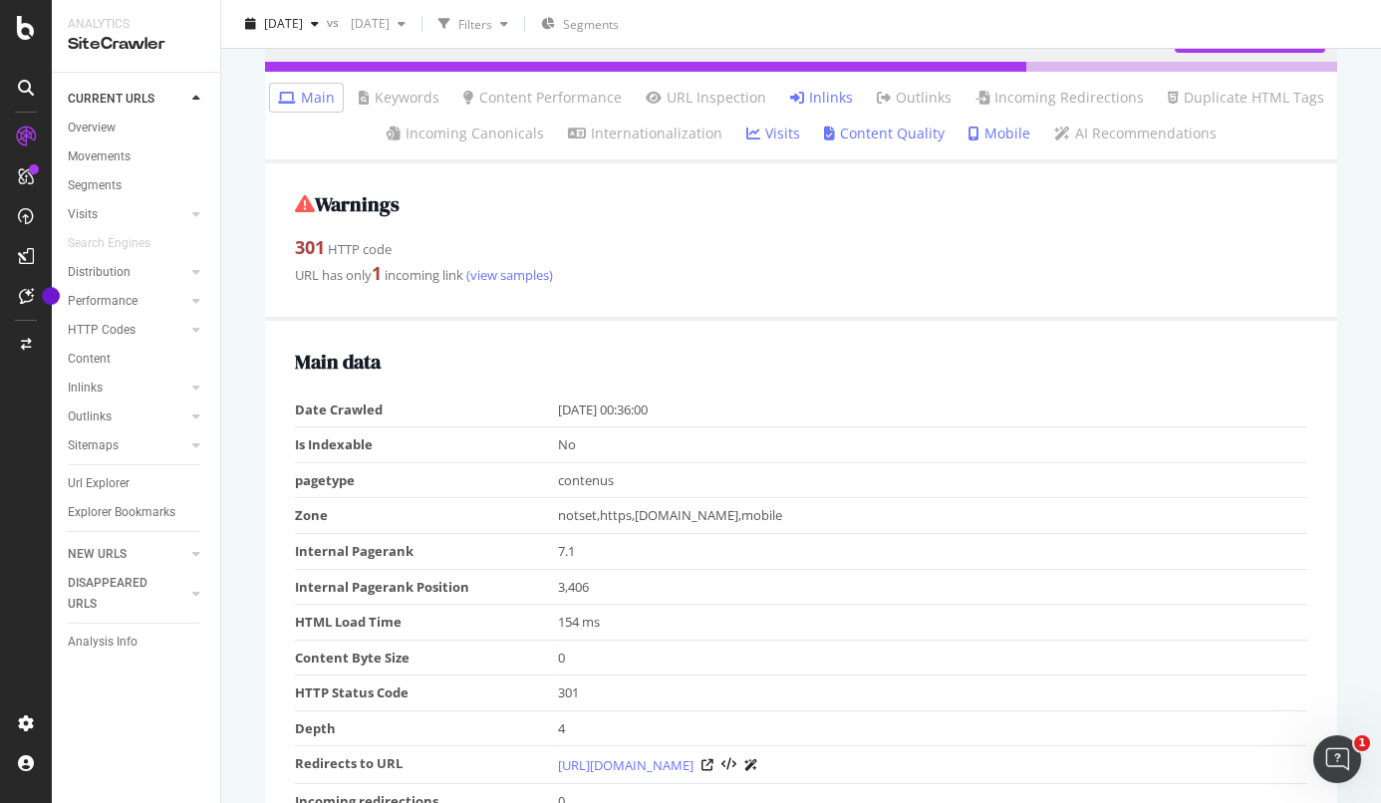
click at [660, 297] on div "Warnings 301 HTTP code URL has only 1 incoming link (view samples)" at bounding box center [801, 241] width 1072 height 156
click at [833, 104] on link "Inlinks" at bounding box center [821, 98] width 63 height 20
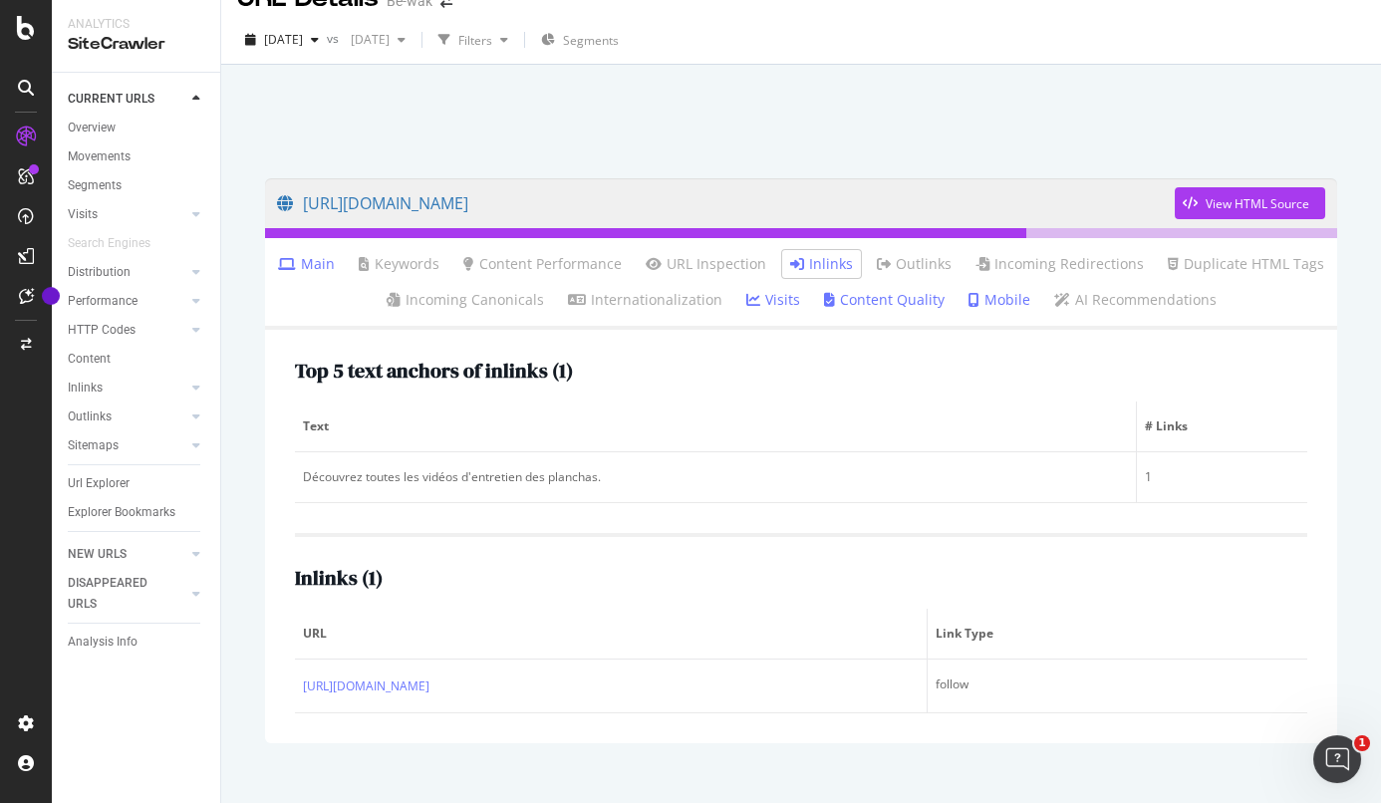
scroll to position [62, 0]
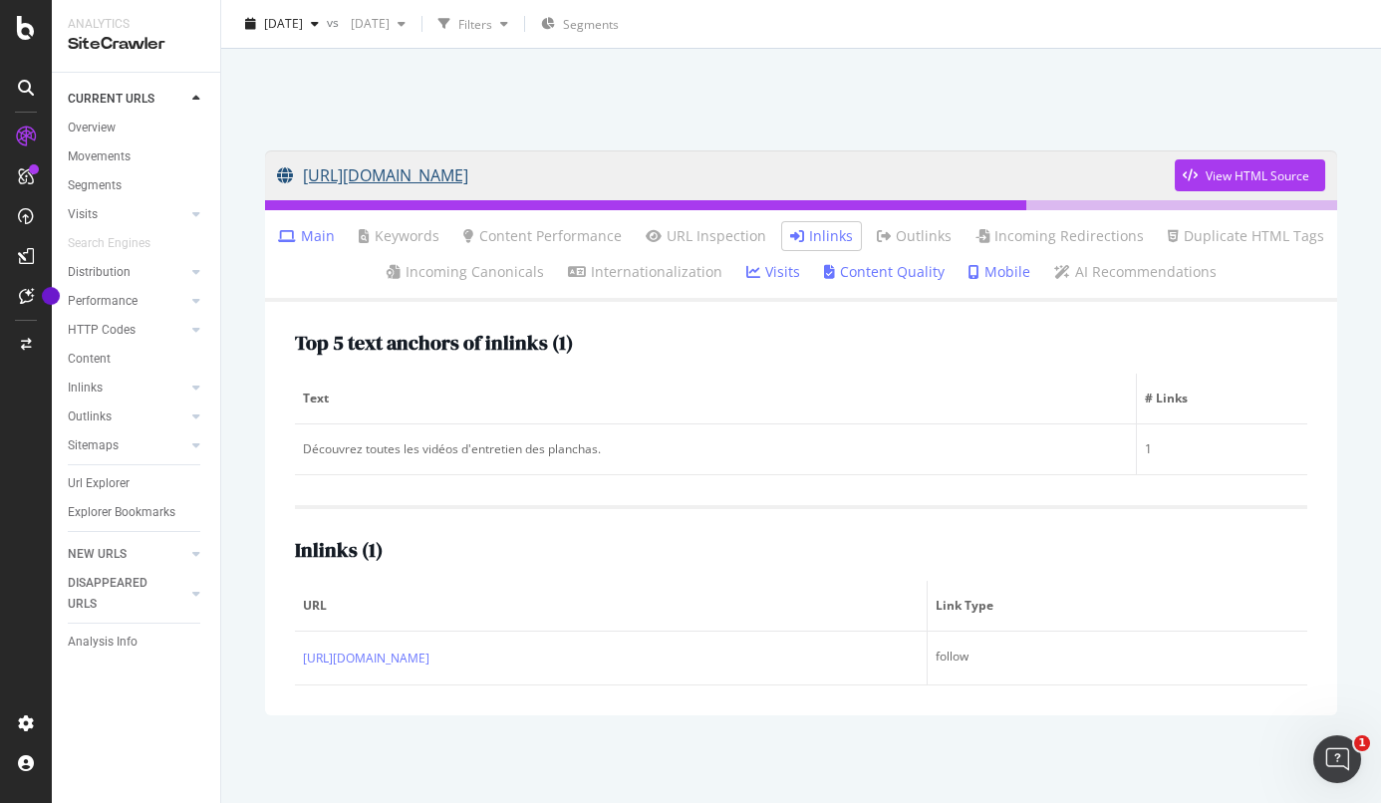
drag, startPoint x: 830, startPoint y: 116, endPoint x: 839, endPoint y: 199, distance: 84.2
click at [839, 199] on div "[URL][DOMAIN_NAME] View HTML Source Main Keywords Content Performance URL Inspe…" at bounding box center [801, 421] width 1160 height 768
copy div "[URL][DOMAIN_NAME]"
click at [487, 179] on link "[URL][DOMAIN_NAME]" at bounding box center [726, 175] width 898 height 50
